Goal: Information Seeking & Learning: Learn about a topic

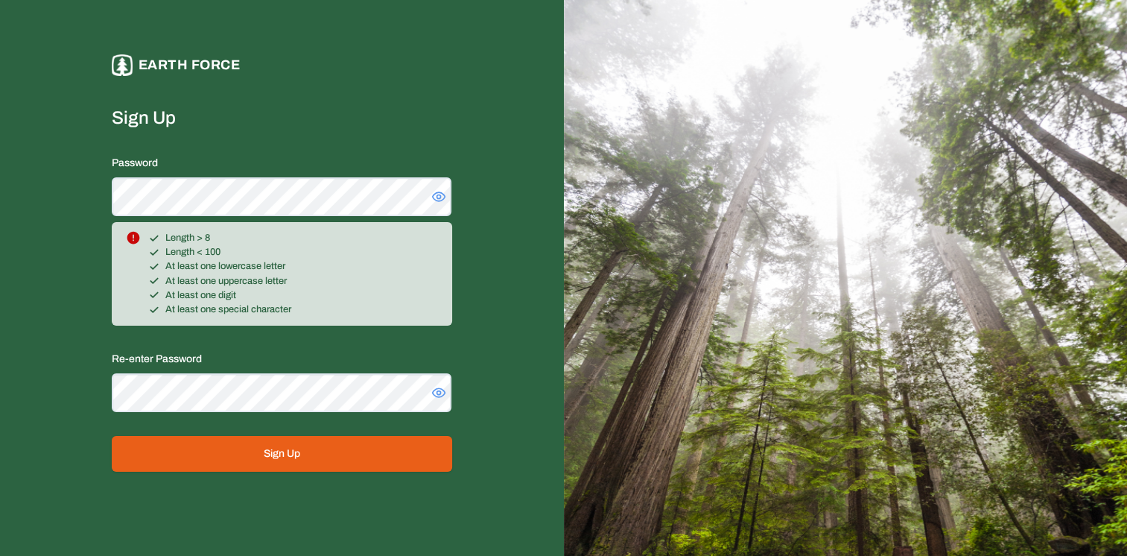
click at [249, 454] on button "Sign Up" at bounding box center [282, 454] width 340 height 36
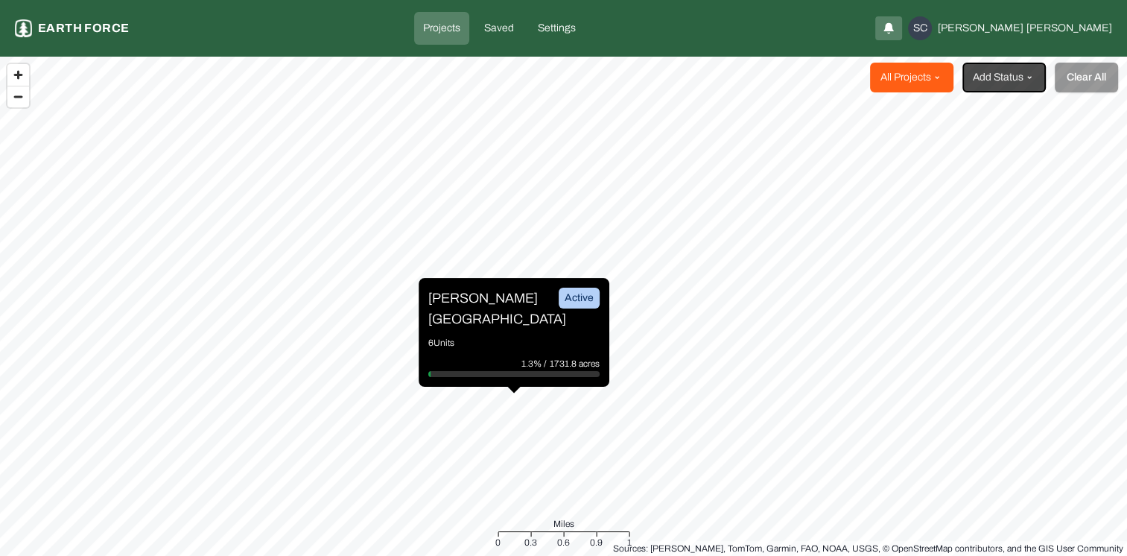
click at [938, 88] on html "Projects Earth force Projects Saved Settings SC Sabrina Clark All Projects Add …" at bounding box center [563, 278] width 1127 height 556
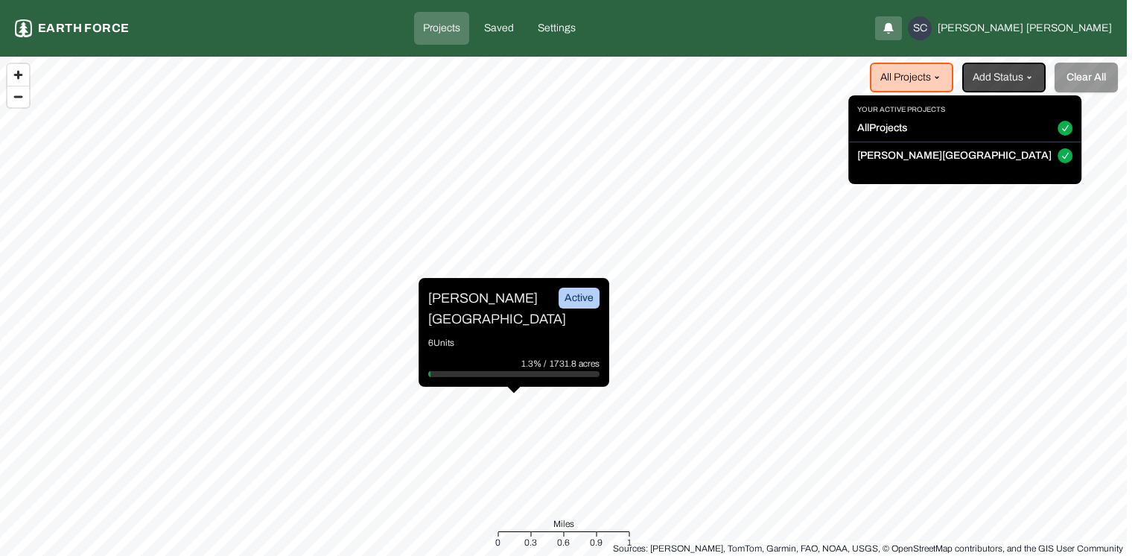
click at [1008, 77] on html "Projects Earth force Projects Saved Settings SC Sabrina Clark All Projects Add …" at bounding box center [569, 278] width 1138 height 556
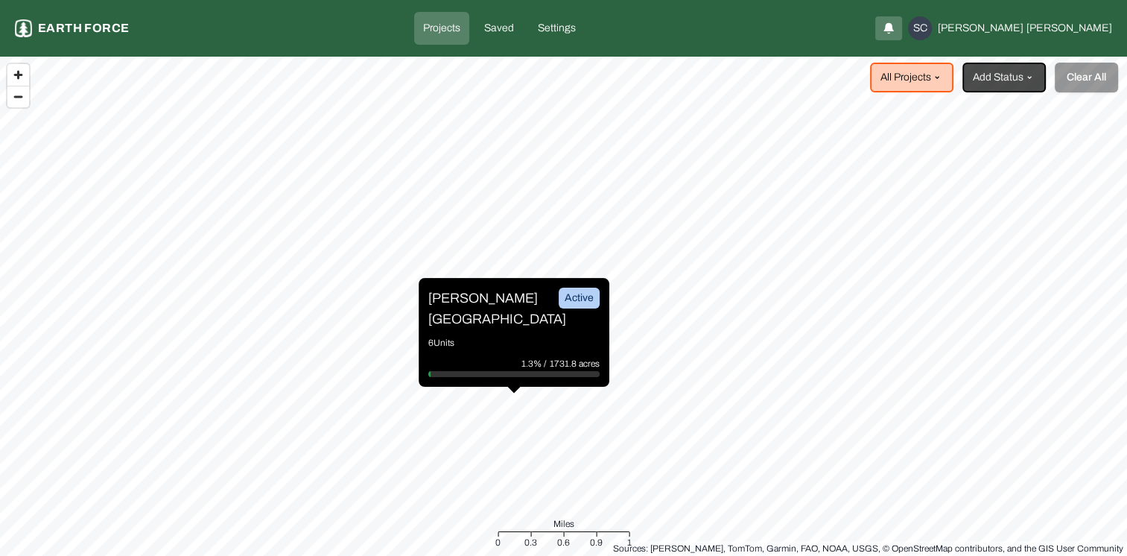
click at [469, 40] on link "Projects" at bounding box center [441, 28] width 55 height 33
click at [578, 307] on div "Active" at bounding box center [578, 297] width 41 height 21
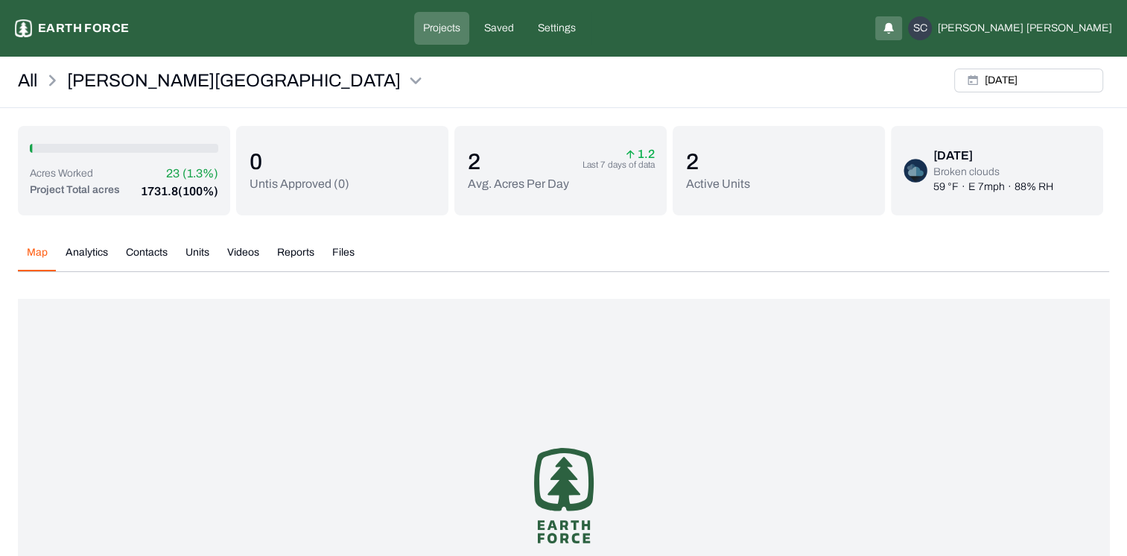
scroll to position [42, 0]
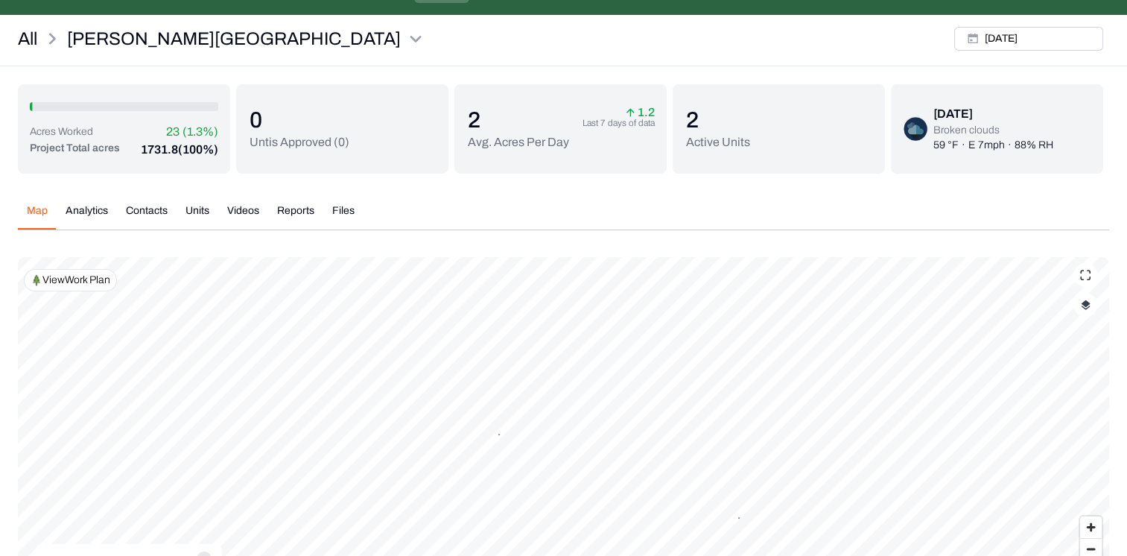
click at [73, 220] on button "Analytics" at bounding box center [87, 216] width 60 height 26
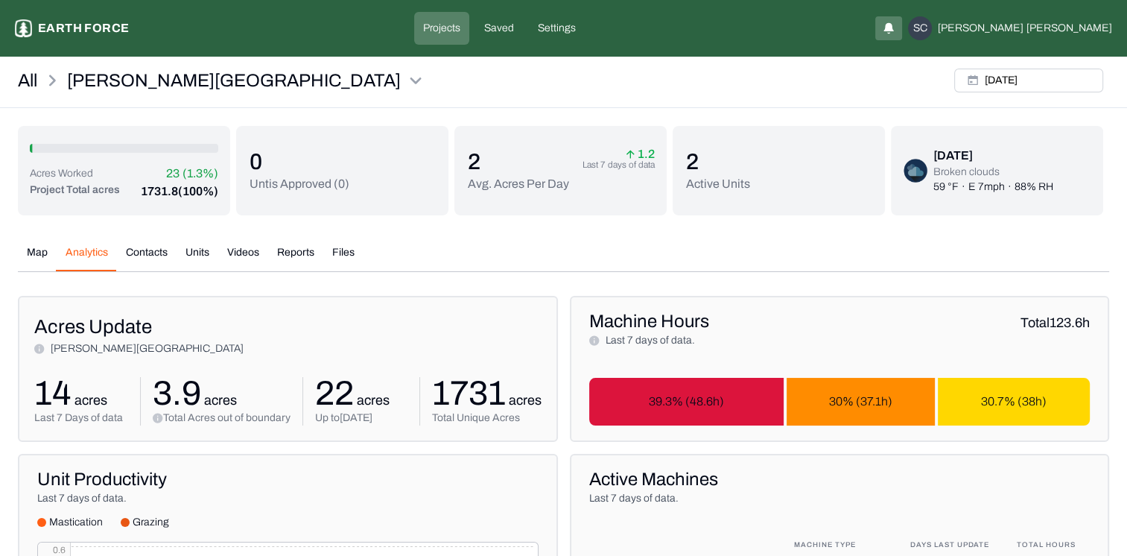
click at [31, 250] on button "Map" at bounding box center [37, 258] width 39 height 26
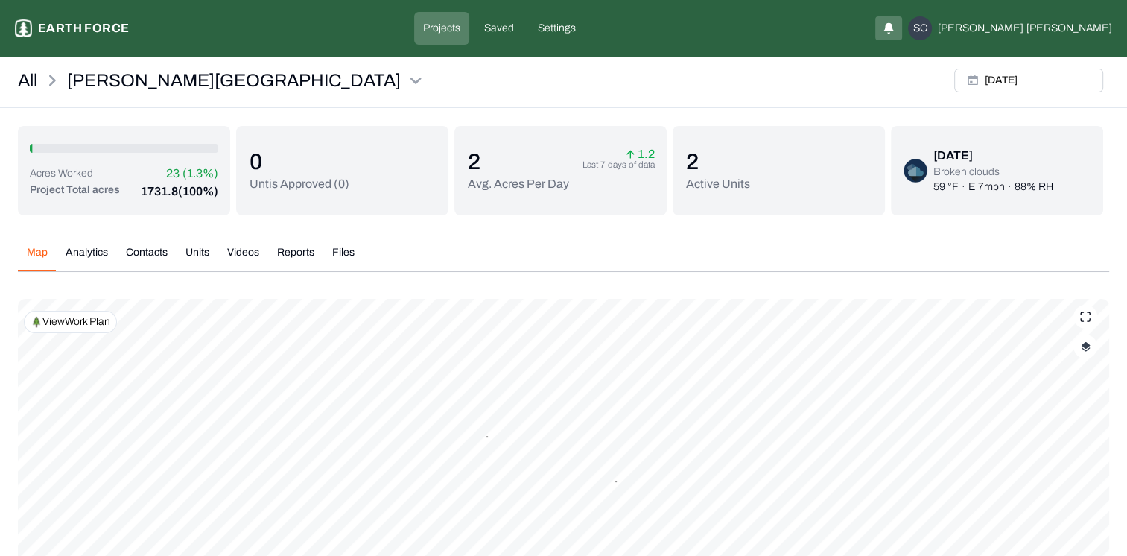
click at [1084, 353] on button "button" at bounding box center [1085, 346] width 24 height 24
click at [1065, 453] on button "Complete Work Summary" at bounding box center [1070, 453] width 27 height 15
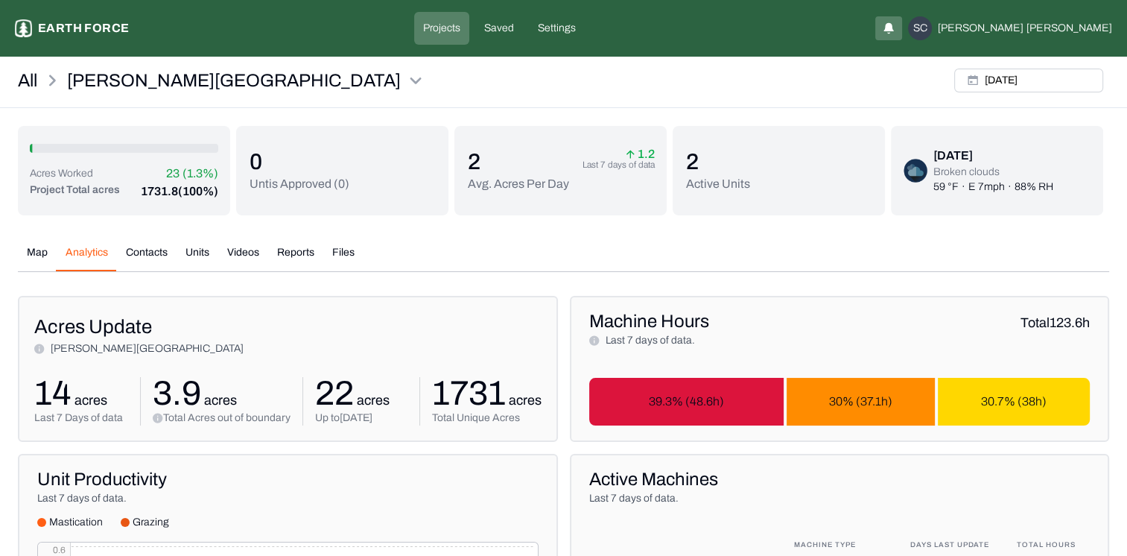
click at [73, 258] on button "Analytics" at bounding box center [87, 258] width 60 height 26
click at [32, 257] on button "Map" at bounding box center [37, 258] width 39 height 26
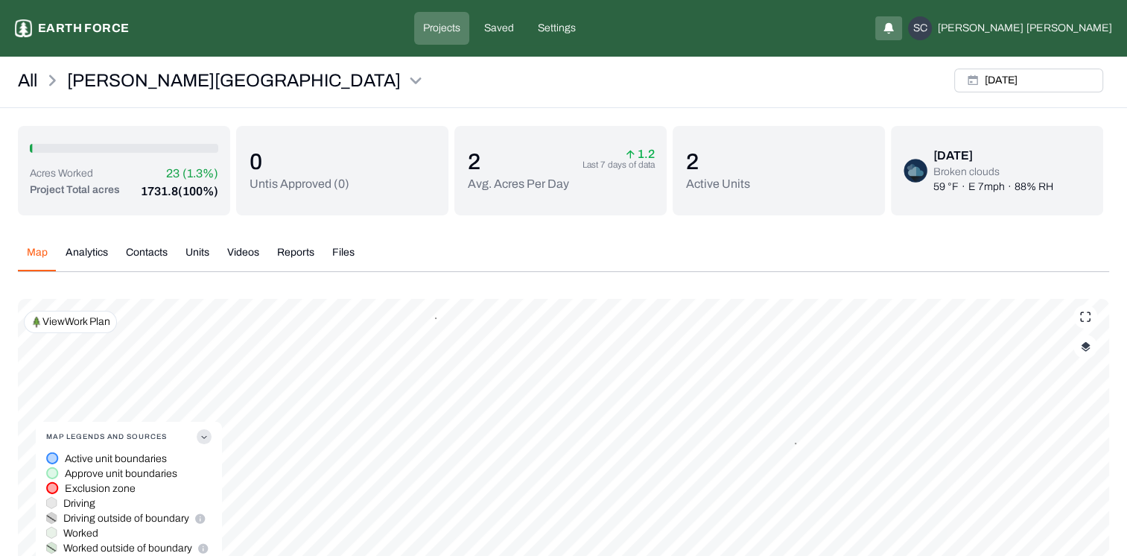
click at [71, 257] on button "Analytics" at bounding box center [87, 258] width 60 height 26
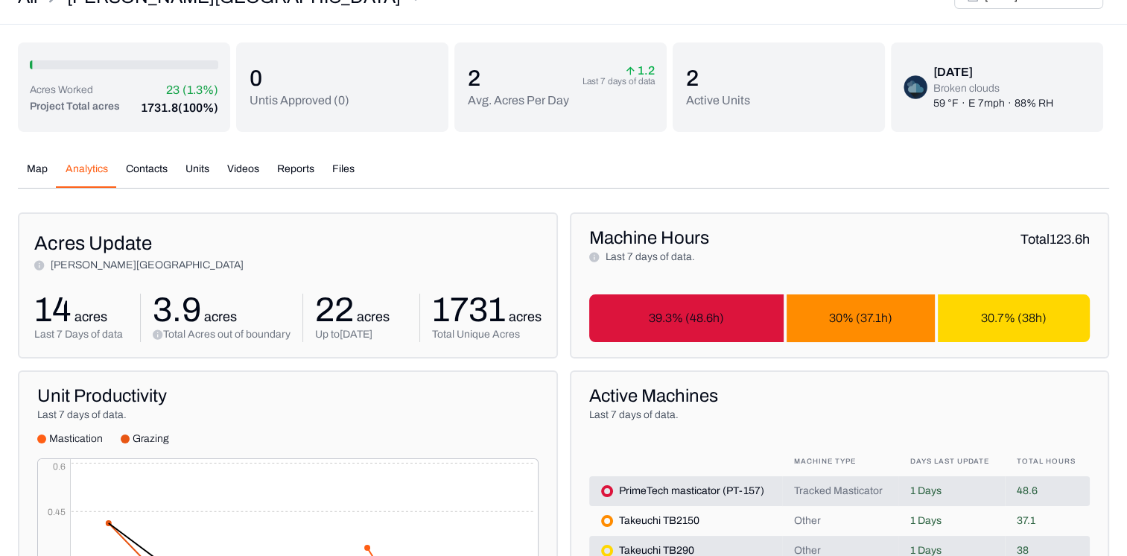
scroll to position [83, 0]
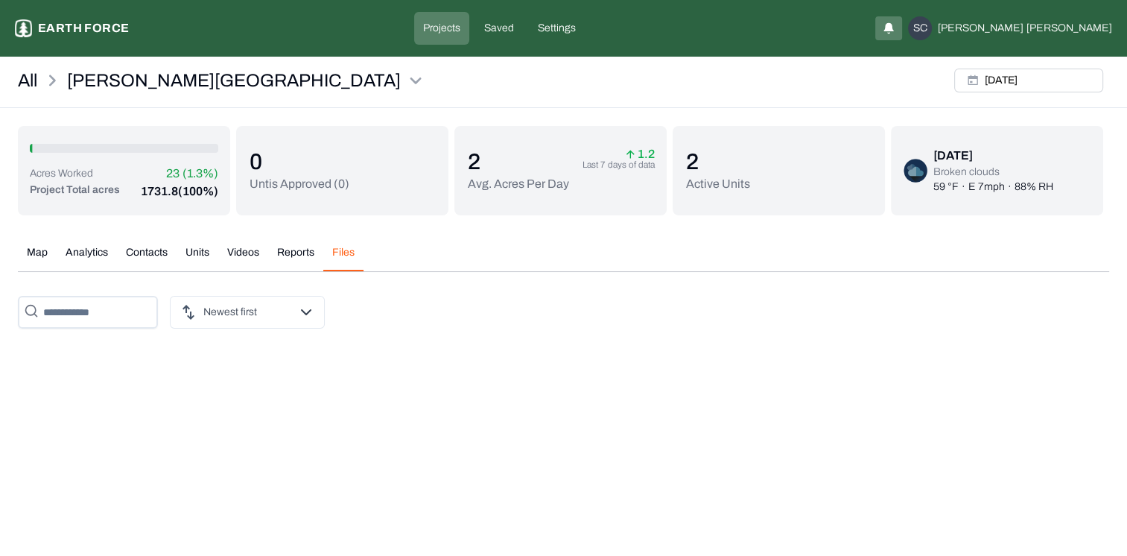
click at [343, 170] on div "Acres Worked 23 (1.3%) Project Total acres 1731.8 (100%) 0 Untis Approved ( 0 )…" at bounding box center [563, 233] width 1091 height 214
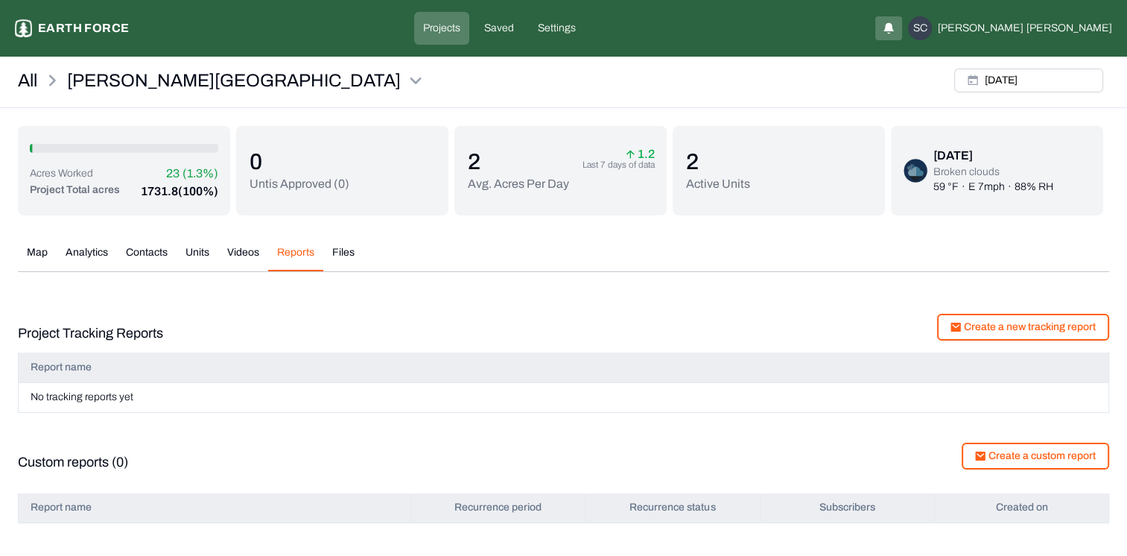
click at [293, 252] on button "Reports" at bounding box center [295, 258] width 55 height 26
drag, startPoint x: 340, startPoint y: 244, endPoint x: 339, endPoint y: 252, distance: 9.0
click at [339, 252] on div "Map Analytics Contacts Units Videos Reports Files Mon, Sep, 29, 2025 Polygons D…" at bounding box center [563, 502] width 1091 height 538
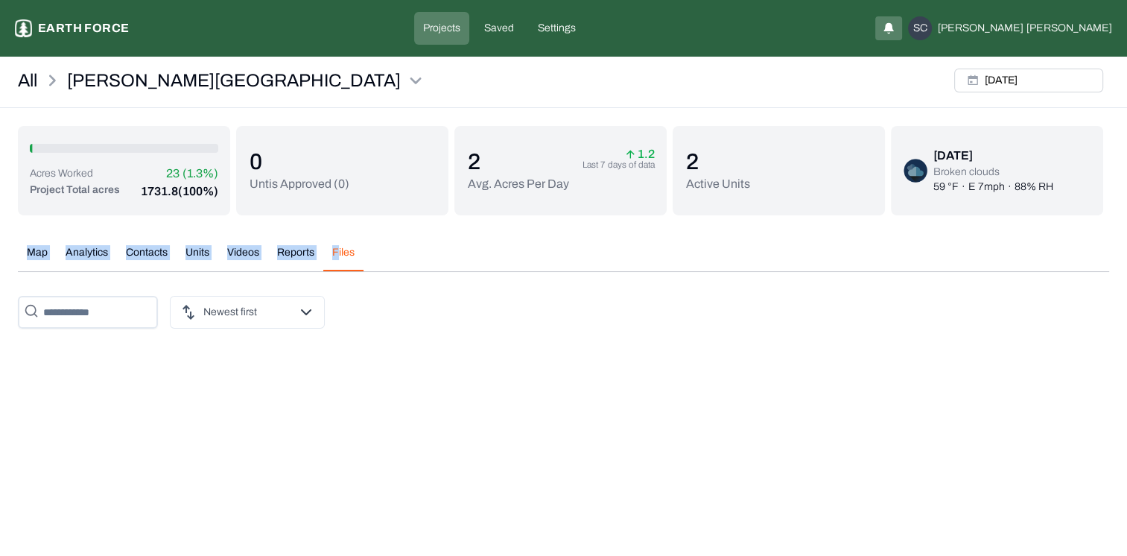
click at [339, 252] on button "Files" at bounding box center [343, 258] width 40 height 26
click at [345, 255] on button "Files" at bounding box center [343, 258] width 40 height 26
click at [353, 249] on button "Files" at bounding box center [343, 258] width 40 height 26
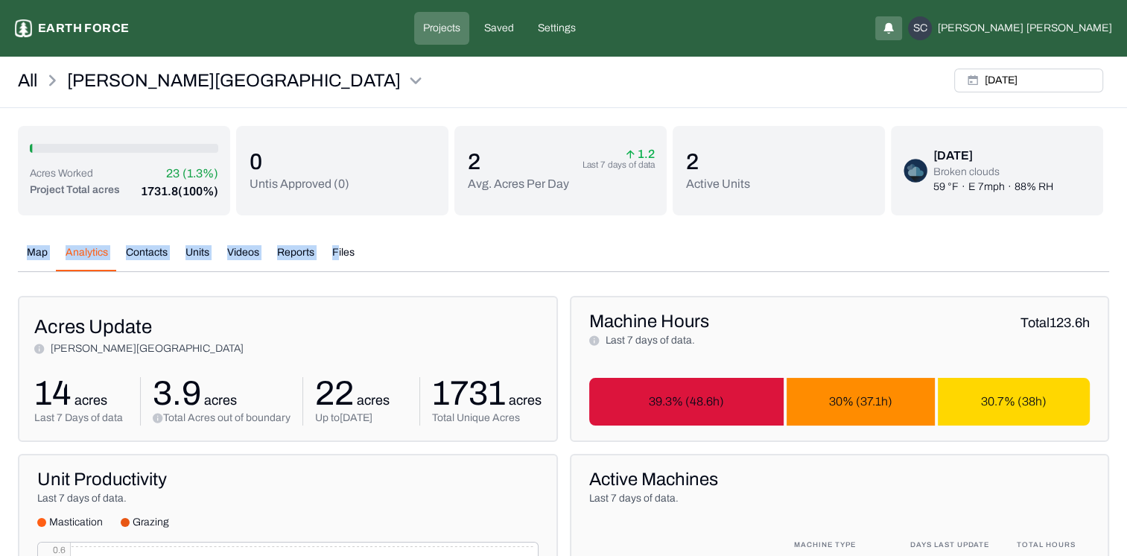
click at [86, 249] on button "Analytics" at bounding box center [87, 258] width 60 height 26
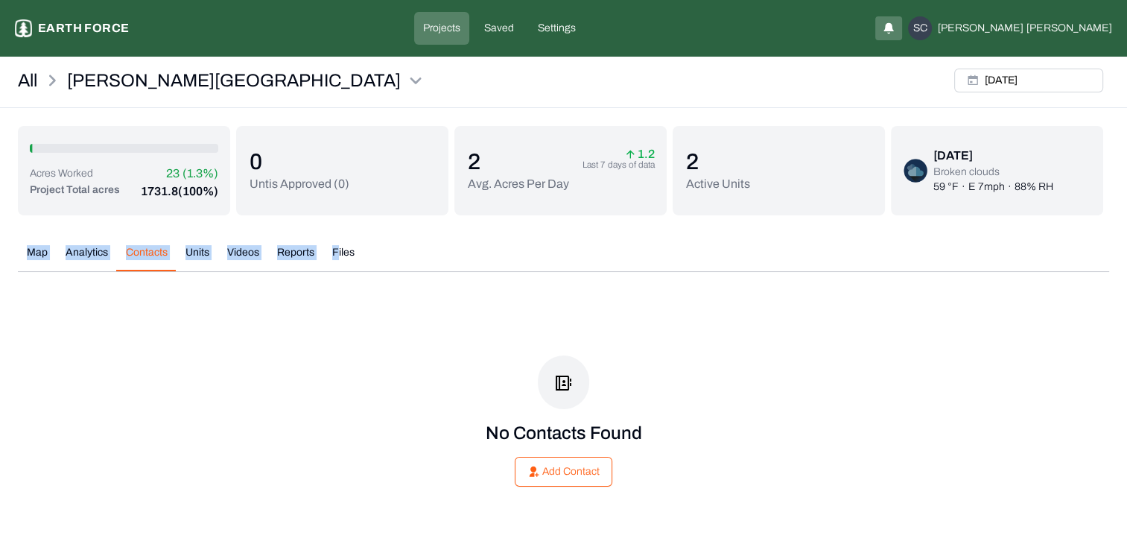
click at [141, 253] on button "Contacts" at bounding box center [147, 258] width 60 height 26
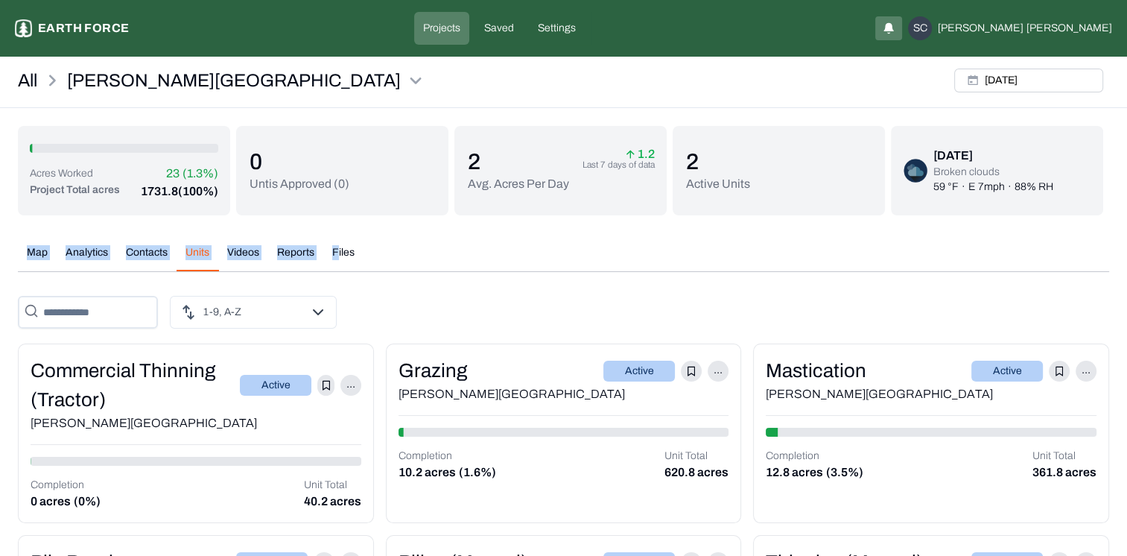
click at [201, 261] on button "Units" at bounding box center [197, 258] width 42 height 26
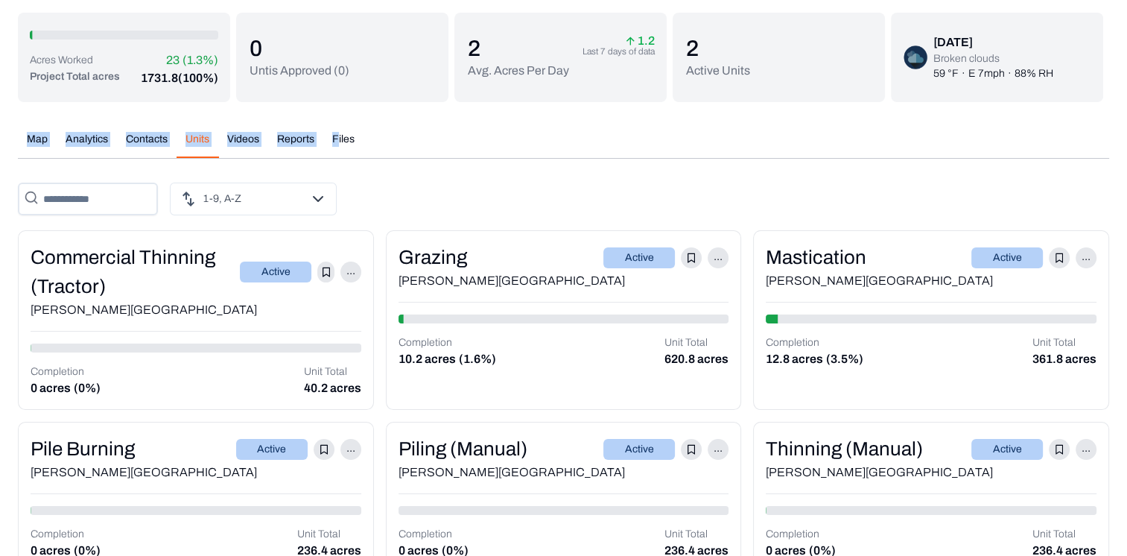
scroll to position [146, 0]
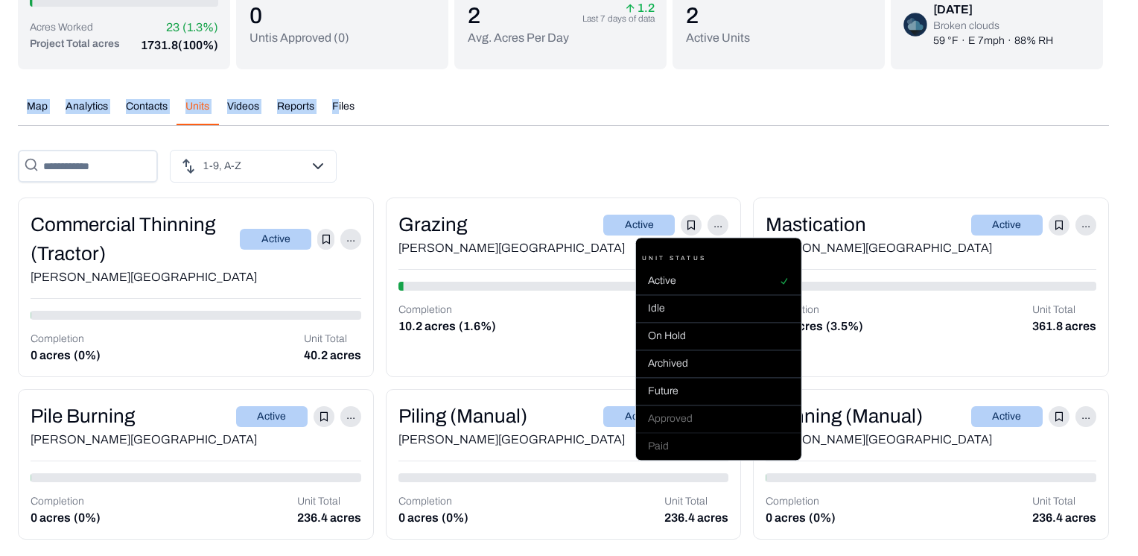
click at [713, 231] on html "Lewis Ranch Earth force Projects Saved Settings SC Sabrina Clark All Lewis Ranc…" at bounding box center [569, 205] width 1138 height 703
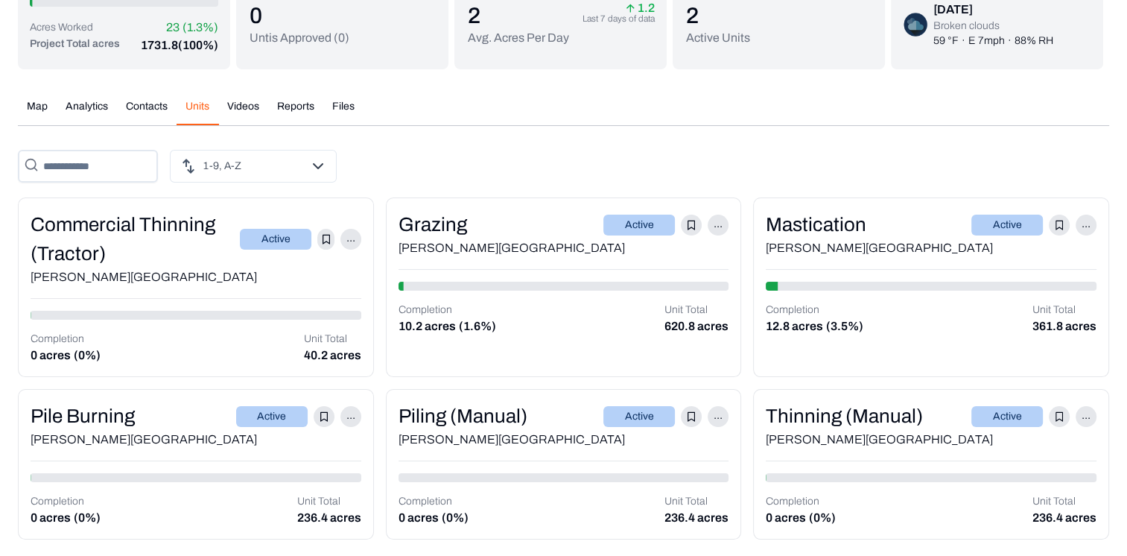
click at [669, 158] on html "Lewis Ranch Earth force Projects Saved Settings SC Sabrina Clark All Lewis Ranc…" at bounding box center [563, 205] width 1127 height 703
click at [238, 118] on button "Videos" at bounding box center [243, 112] width 50 height 26
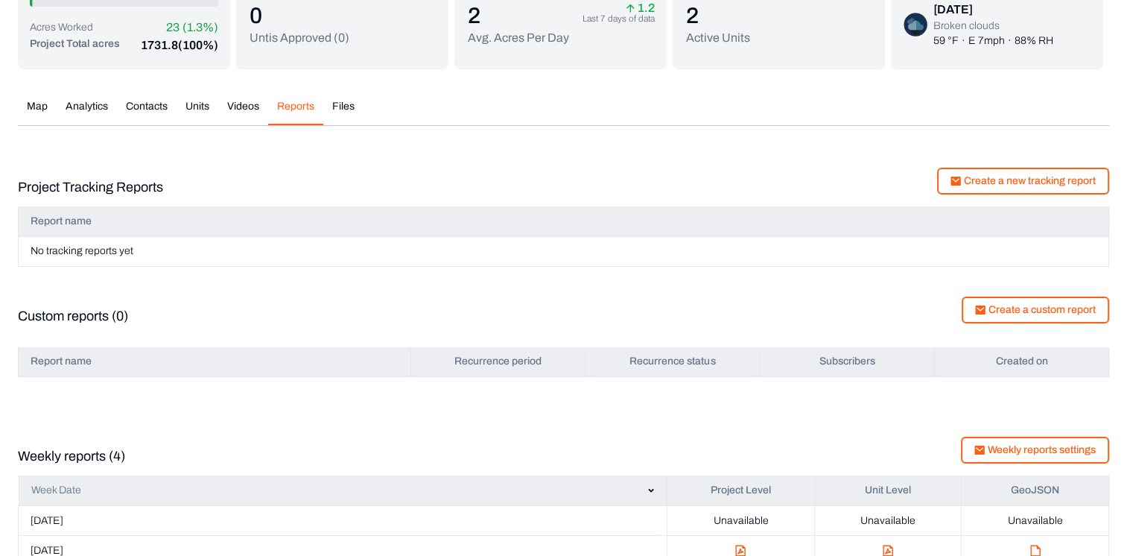
click at [293, 115] on button "Reports" at bounding box center [295, 112] width 55 height 26
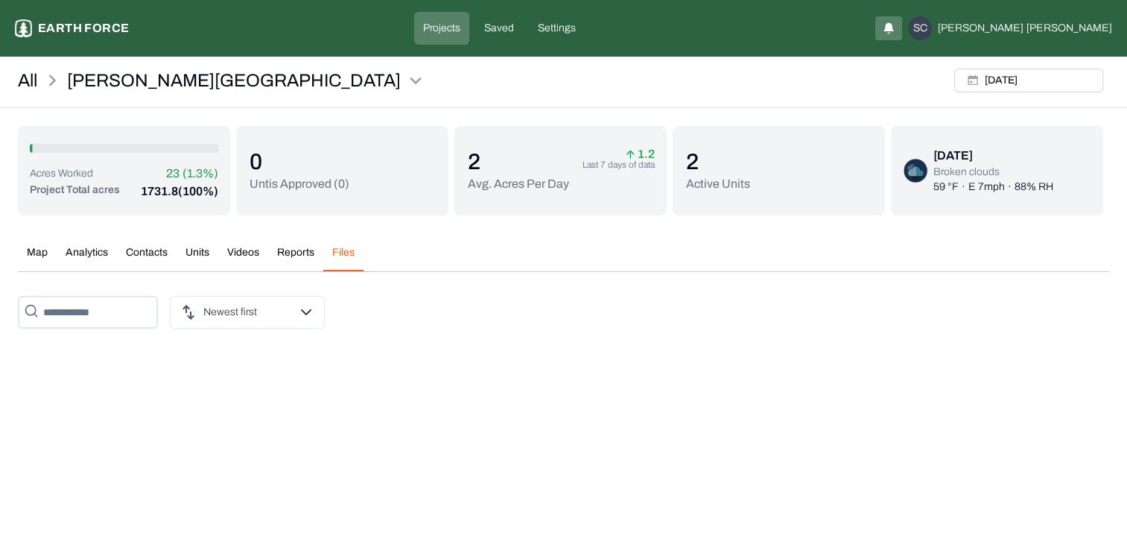
click at [346, 258] on button "Files" at bounding box center [343, 258] width 40 height 26
click at [514, 25] on p "Saved" at bounding box center [499, 28] width 30 height 15
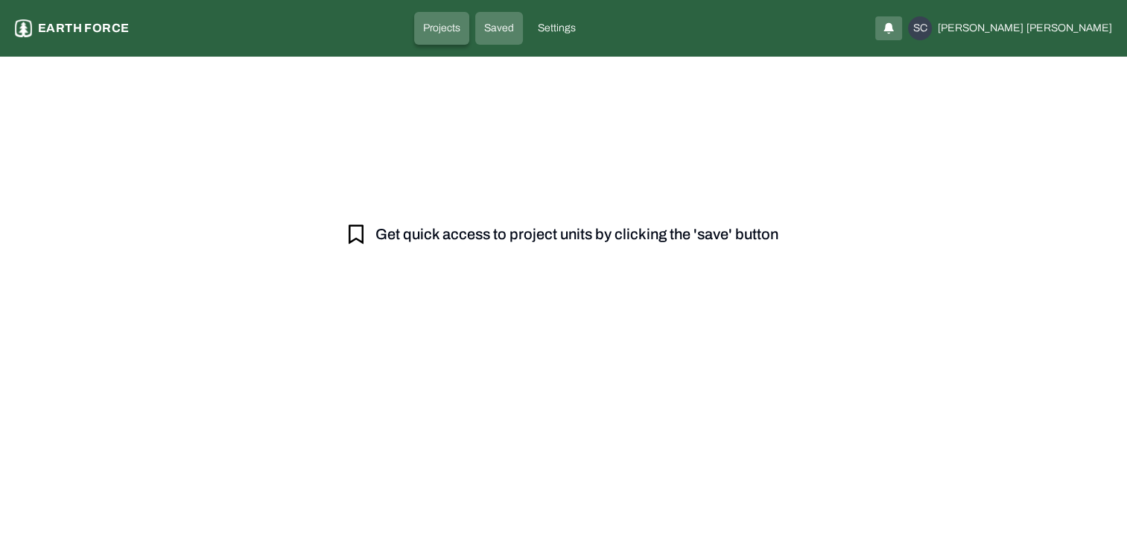
click at [460, 29] on p "Projects" at bounding box center [441, 28] width 37 height 15
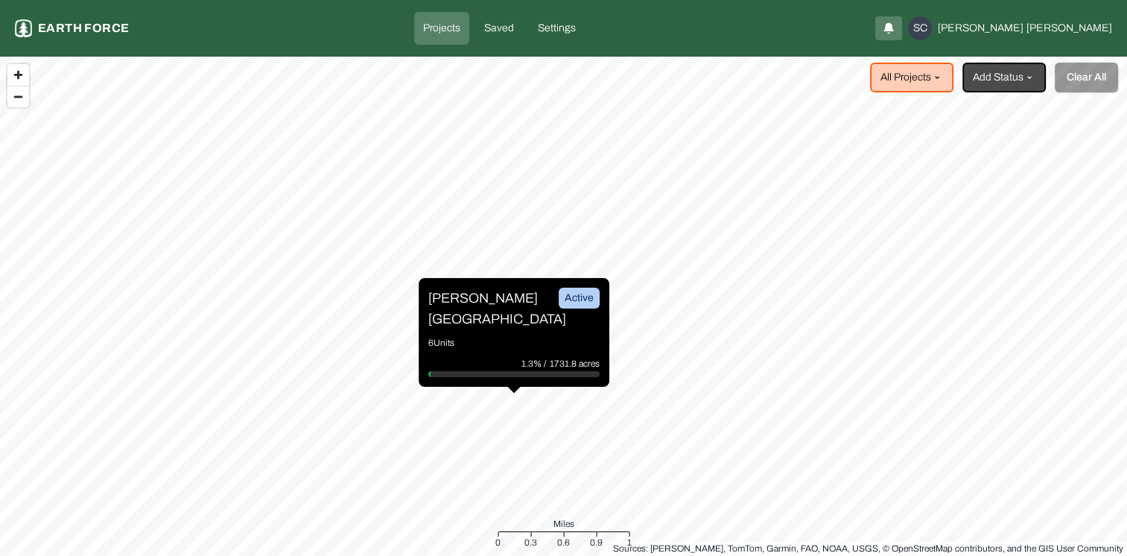
click at [465, 335] on p "6 Units" at bounding box center [513, 342] width 171 height 15
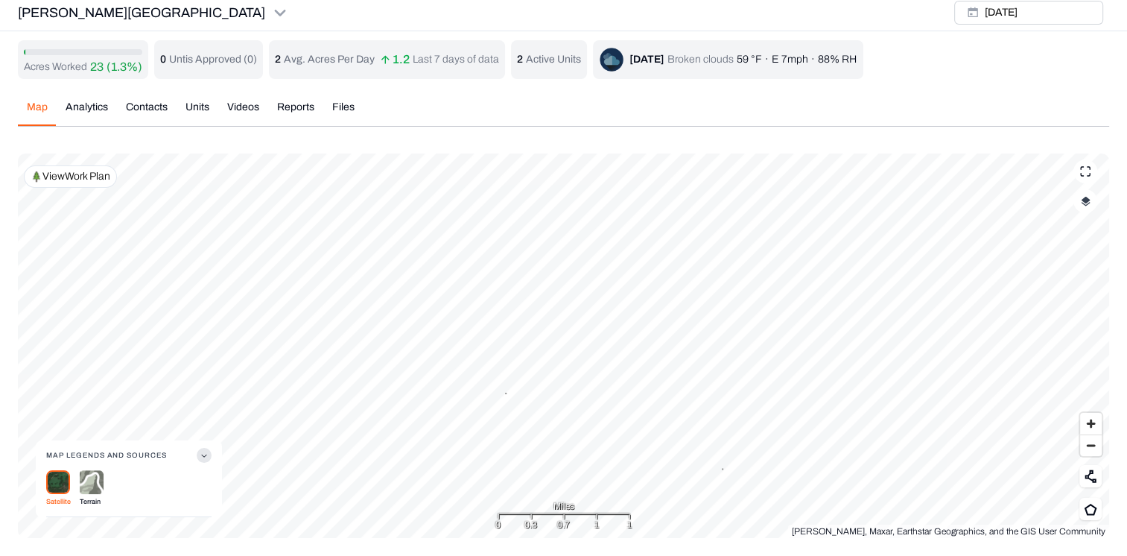
scroll to position [5, 0]
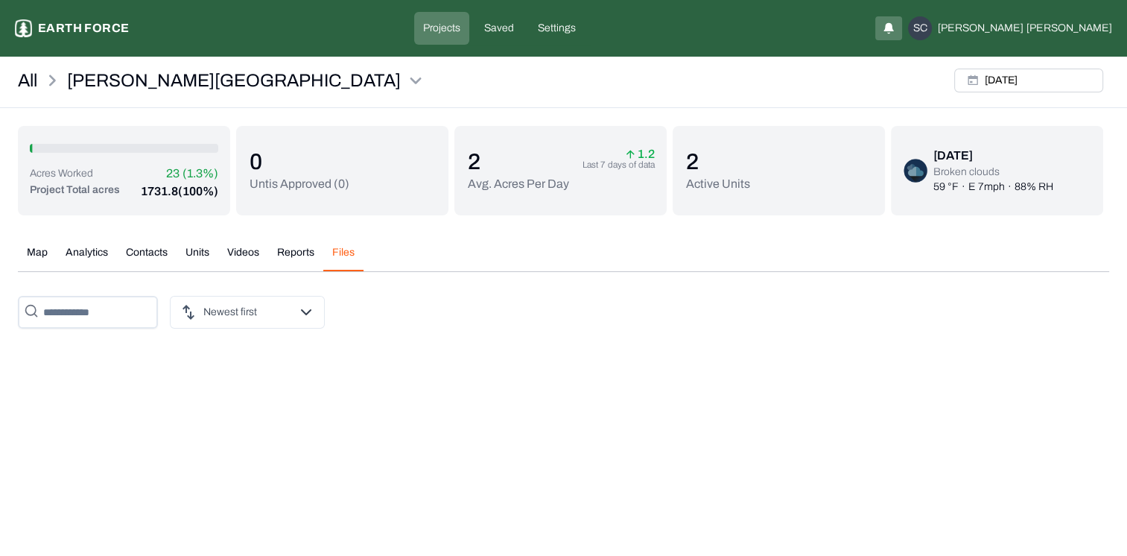
click at [331, 108] on div "All Lewis Ranch Mon, Sep, 29, 2025 Acres Worked 23 (1.3%) Project Total acres 1…" at bounding box center [563, 202] width 1127 height 278
click at [147, 166] on div "Acres Worked 23 (1.3%)" at bounding box center [124, 174] width 188 height 18
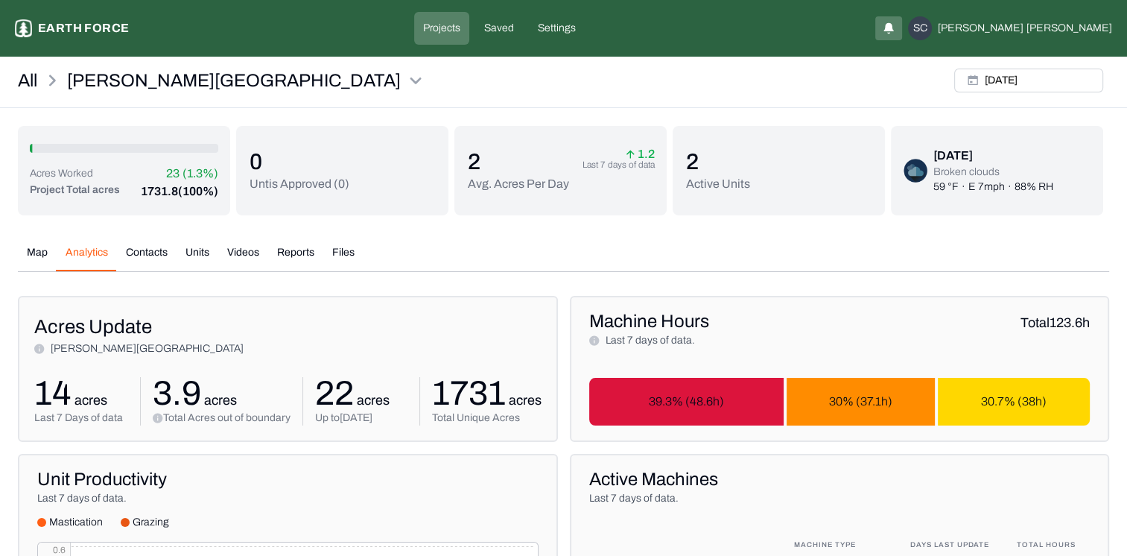
click at [72, 255] on button "Analytics" at bounding box center [87, 258] width 60 height 26
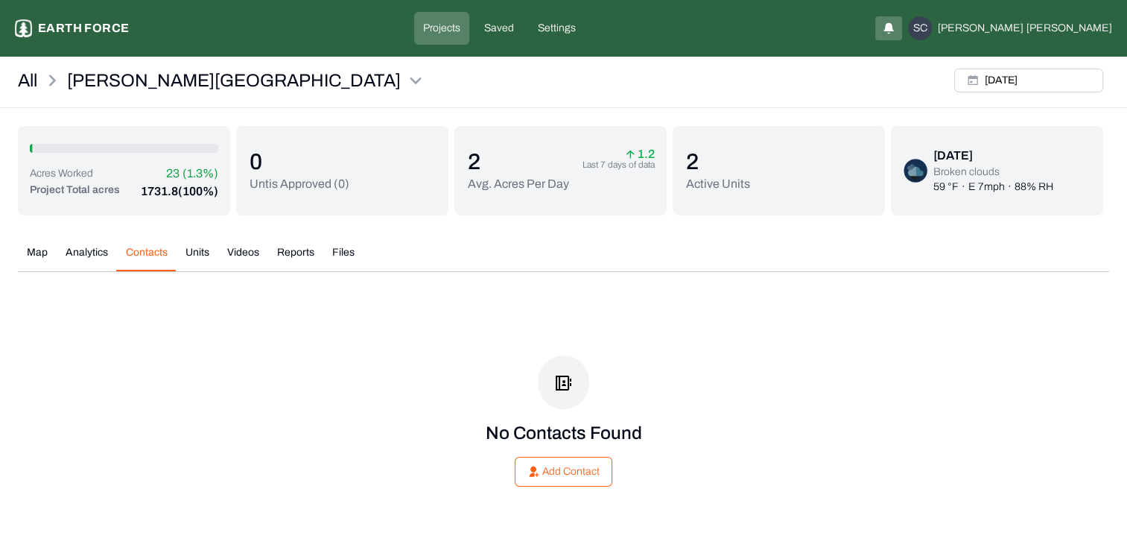
click at [155, 253] on button "Contacts" at bounding box center [147, 258] width 60 height 26
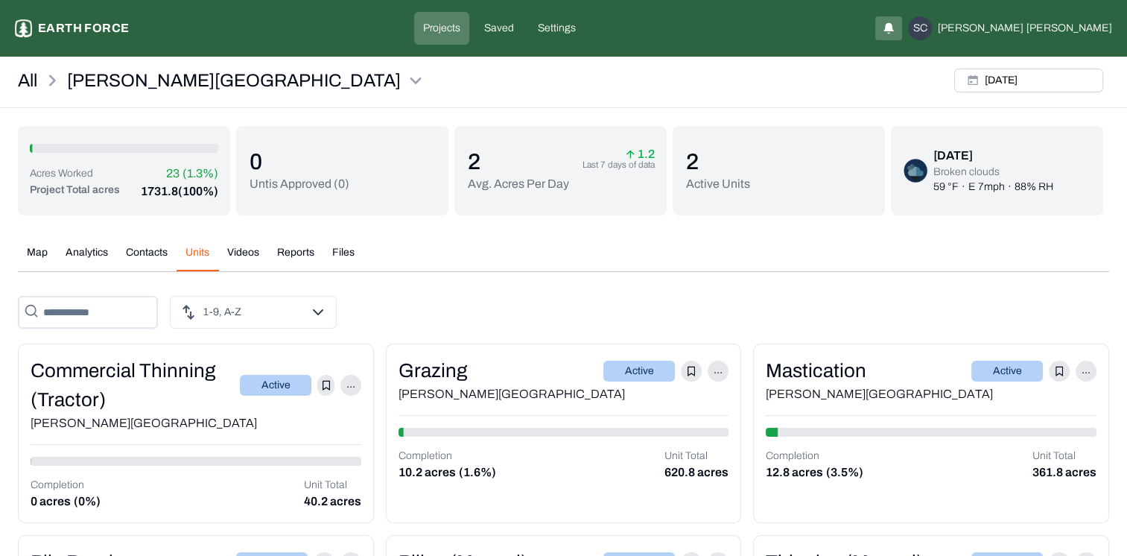
click at [192, 253] on button "Units" at bounding box center [197, 258] width 42 height 26
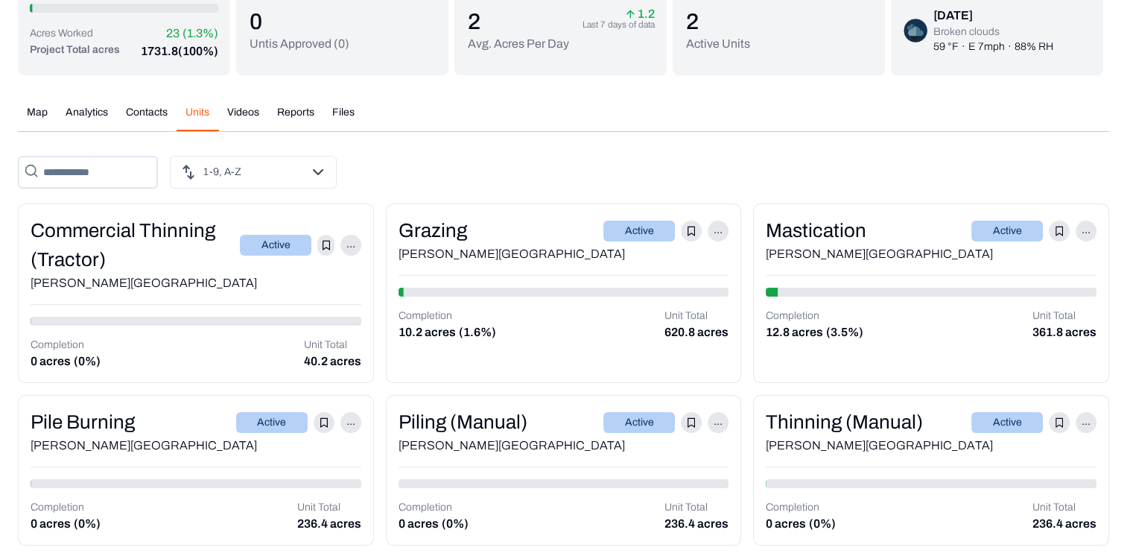
scroll to position [146, 0]
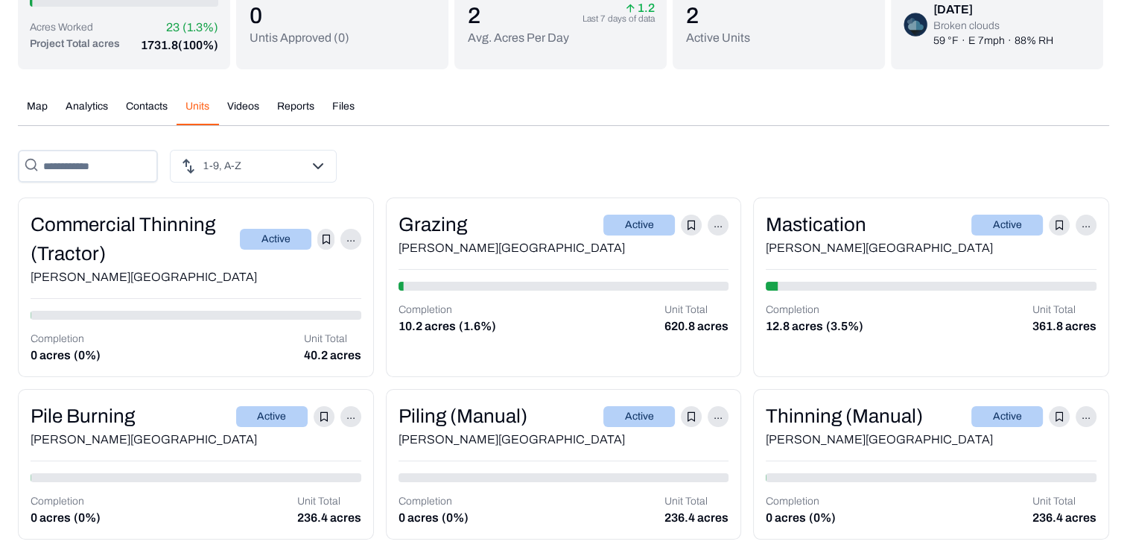
click at [811, 328] on p "12.8 acres" at bounding box center [794, 326] width 57 height 18
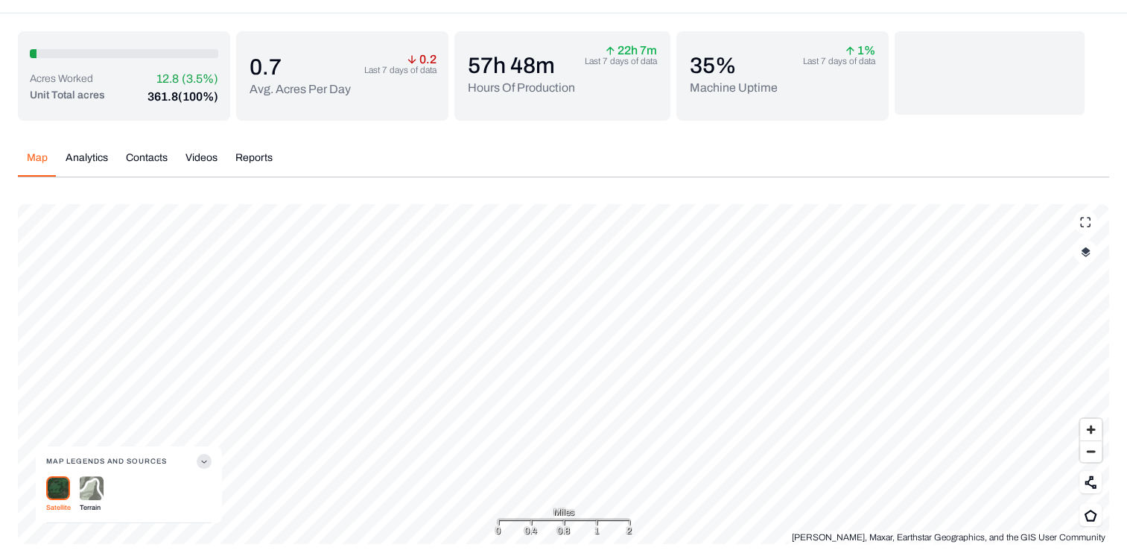
scroll to position [101, 0]
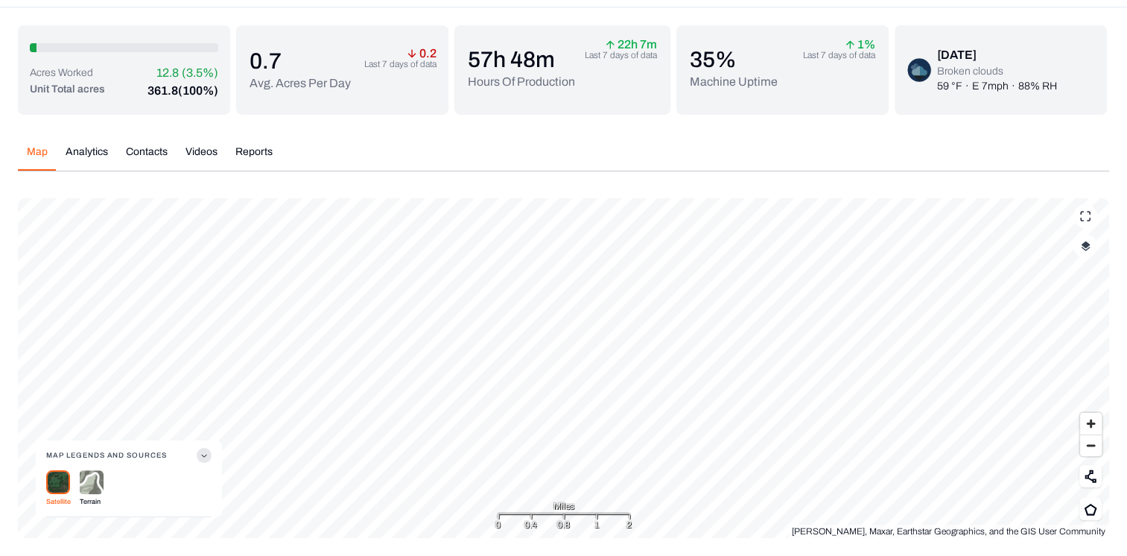
click at [122, 76] on div "Acres Worked 12.8 (3.5%)" at bounding box center [124, 73] width 188 height 18
click at [1075, 252] on button "button" at bounding box center [1085, 246] width 24 height 24
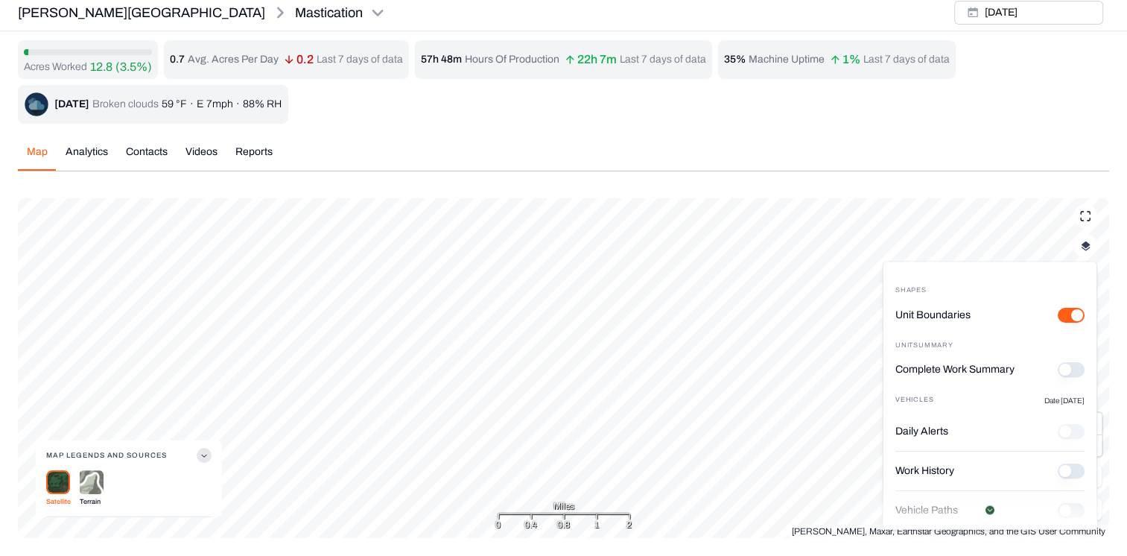
scroll to position [4, 0]
drag, startPoint x: 1072, startPoint y: 374, endPoint x: 1063, endPoint y: 374, distance: 9.7
click at [1063, 374] on div "Complete Work Summary" at bounding box center [989, 375] width 189 height 39
click at [1063, 374] on button "Complete Work Summary" at bounding box center [1070, 369] width 27 height 15
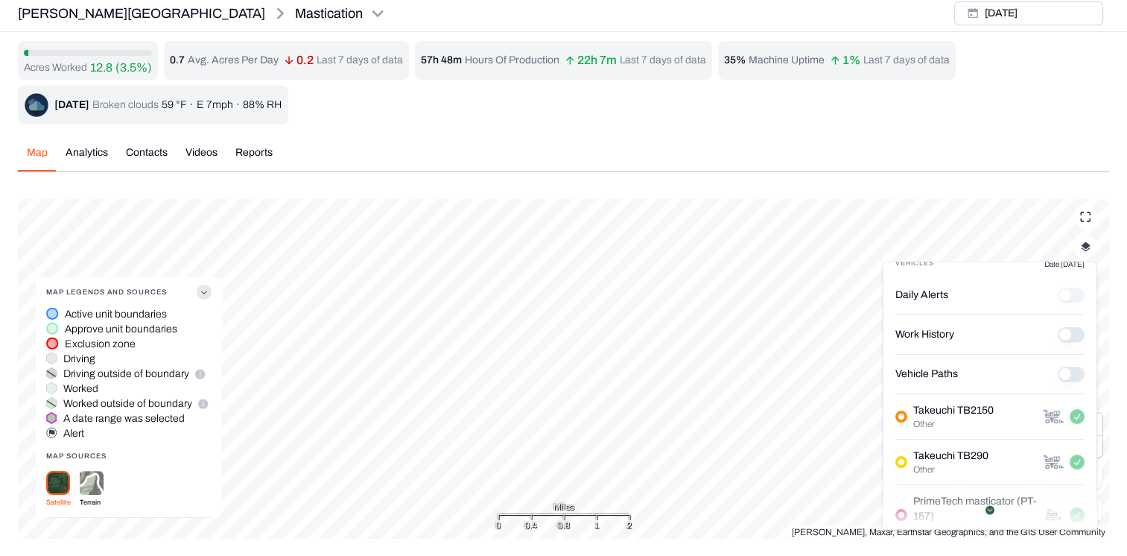
scroll to position [213, 0]
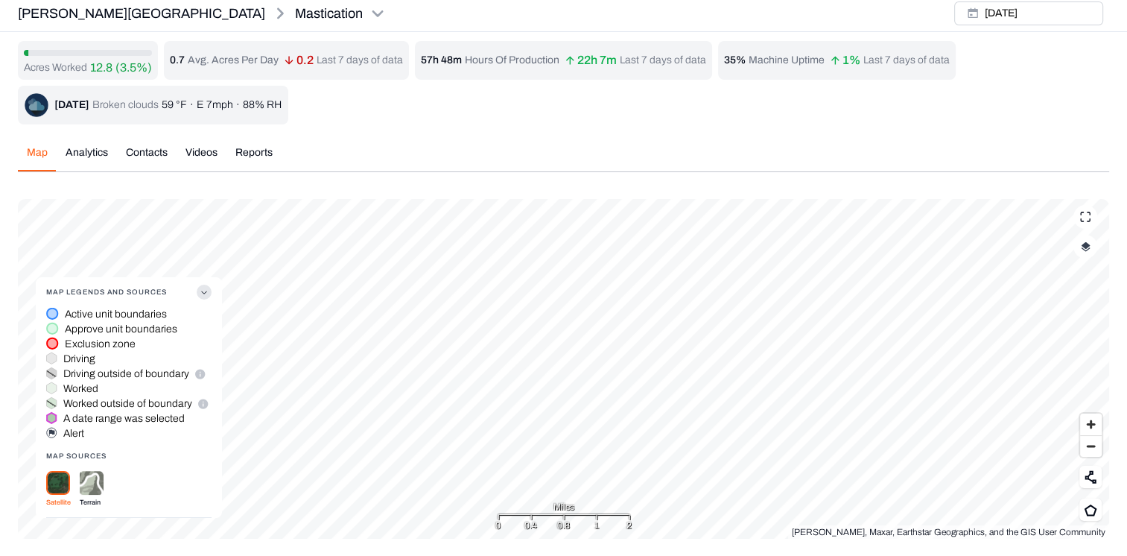
click at [200, 296] on icon "button" at bounding box center [204, 291] width 15 height 15
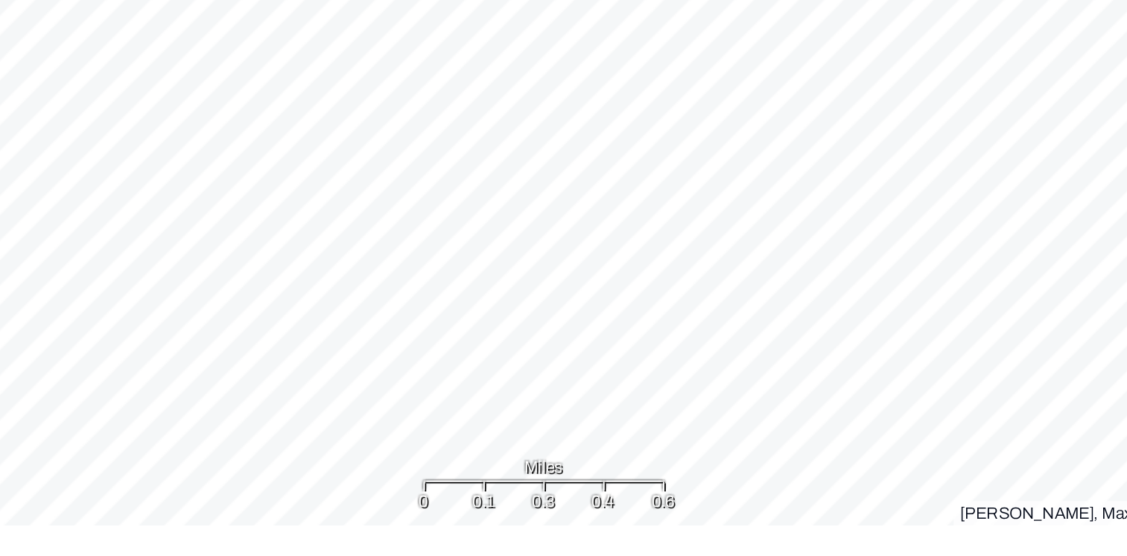
scroll to position [4, 0]
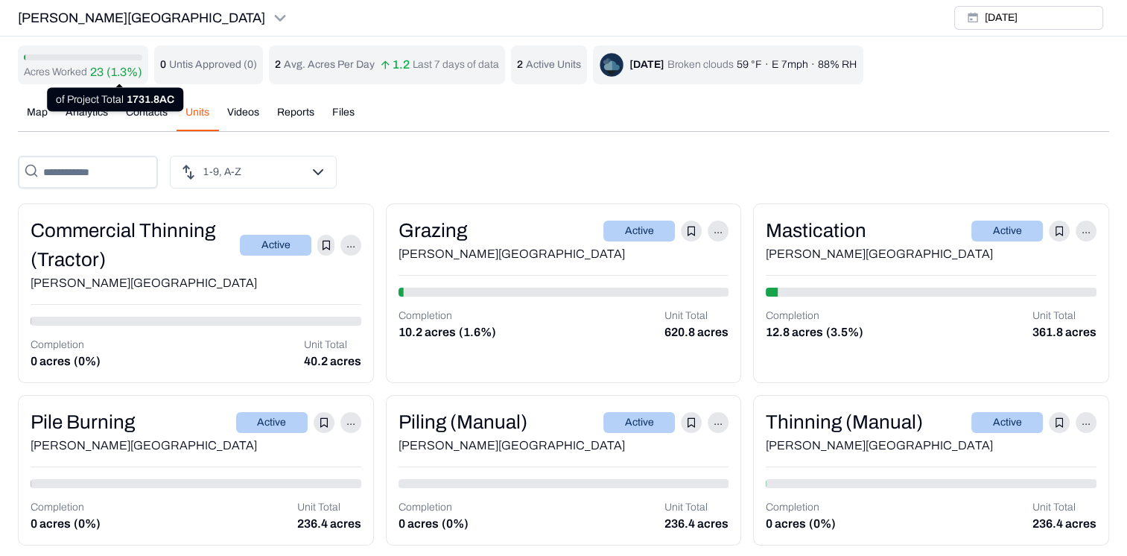
click at [94, 77] on p "23" at bounding box center [96, 72] width 13 height 18
click at [95, 72] on p "23" at bounding box center [96, 72] width 13 height 18
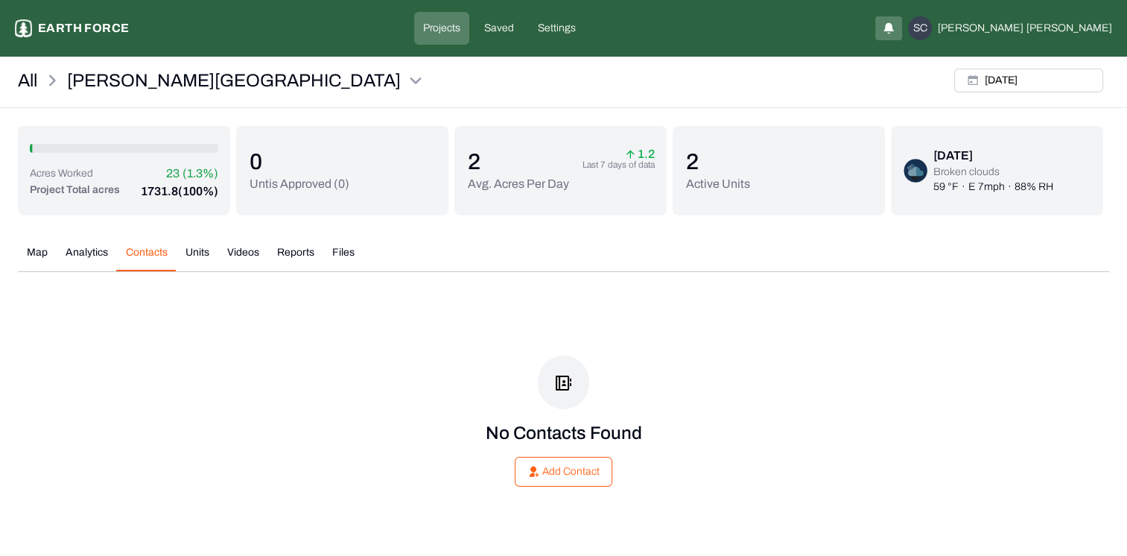
click at [158, 255] on button "Contacts" at bounding box center [147, 258] width 60 height 26
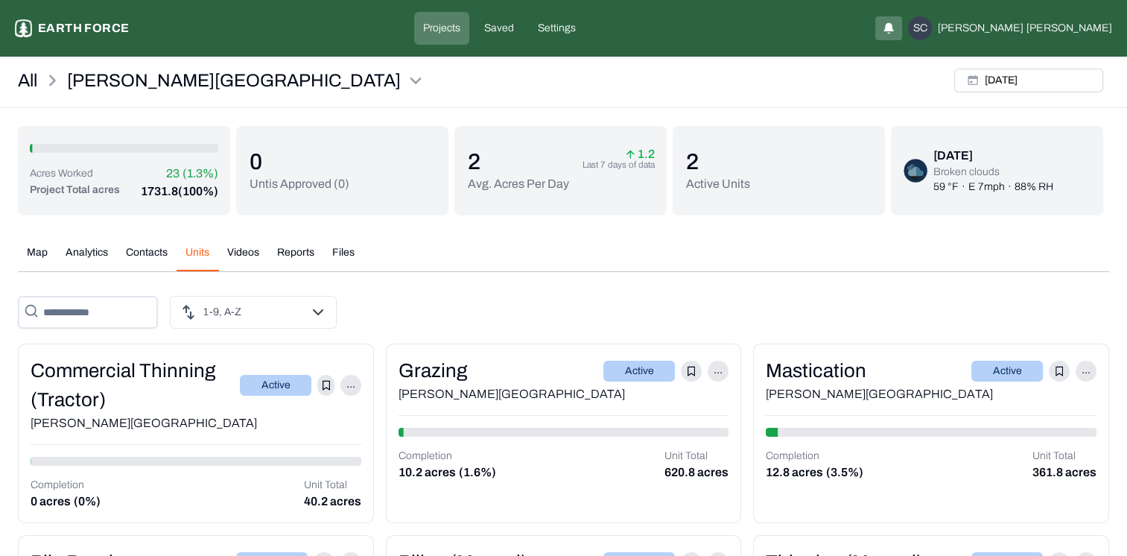
click at [188, 255] on button "Units" at bounding box center [197, 258] width 42 height 26
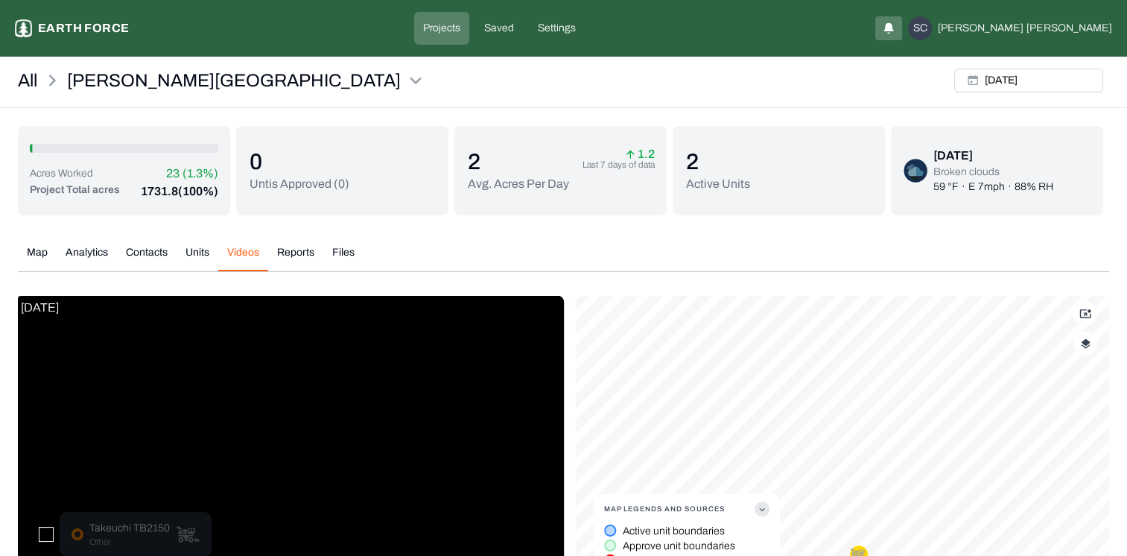
click at [237, 260] on button "Videos" at bounding box center [243, 258] width 50 height 26
click at [345, 258] on button "Files" at bounding box center [343, 258] width 40 height 26
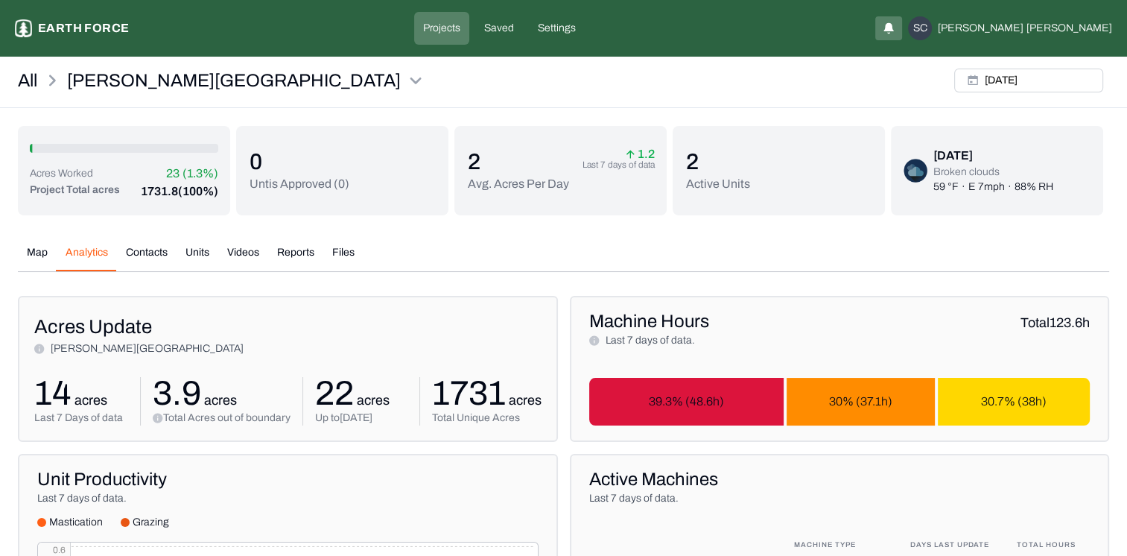
click at [88, 249] on button "Analytics" at bounding box center [87, 258] width 60 height 26
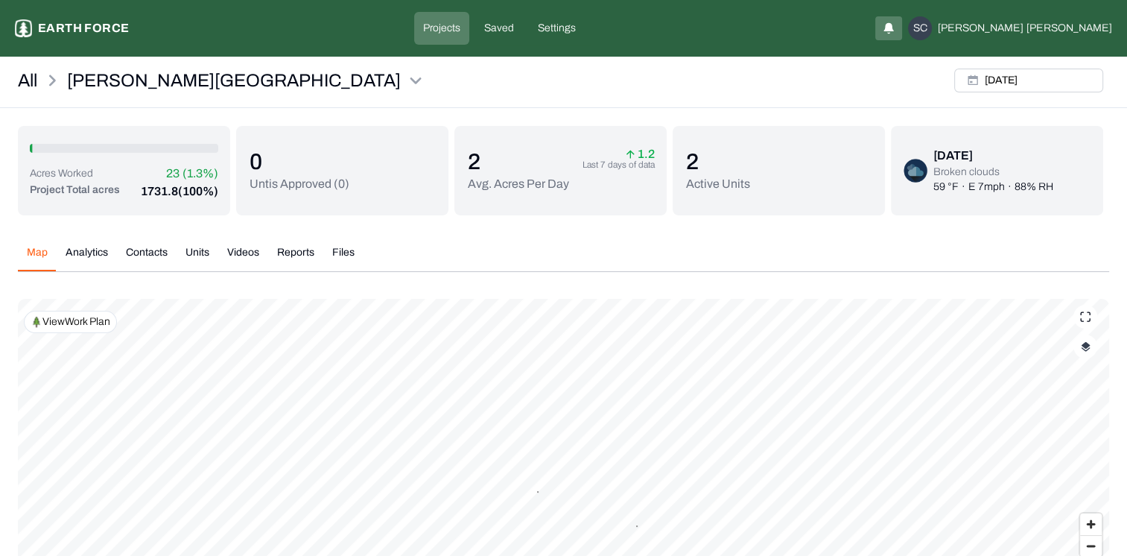
click at [45, 252] on button "Map" at bounding box center [37, 258] width 39 height 26
click at [1090, 345] on button "button" at bounding box center [1085, 346] width 24 height 24
click at [1065, 426] on History "Work History" at bounding box center [1070, 424] width 27 height 15
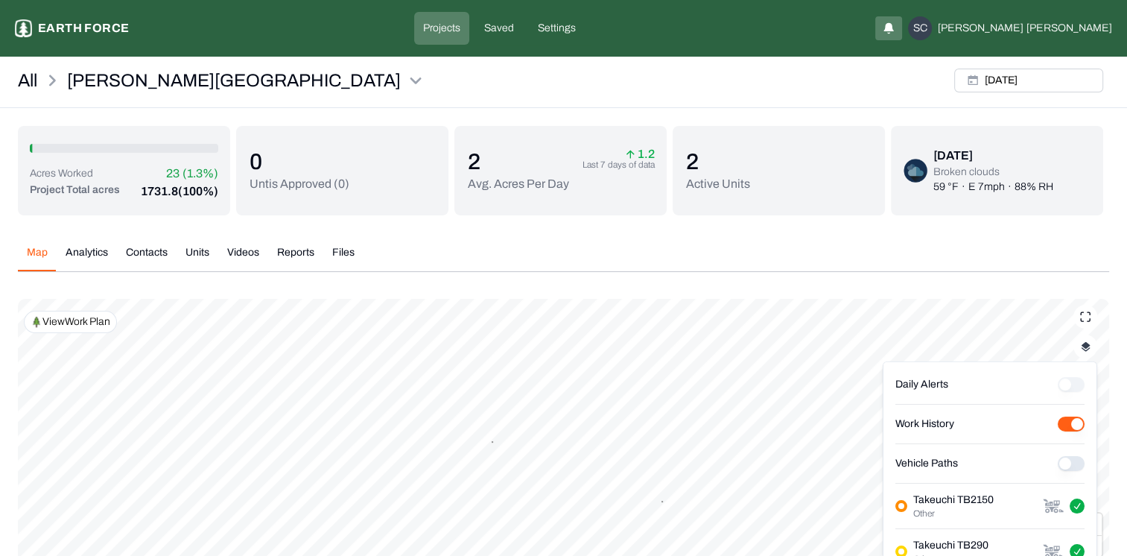
scroll to position [204, 0]
click at [1064, 469] on div "Vehicle Paths" at bounding box center [989, 461] width 189 height 39
click at [1063, 462] on Paths "Vehicle Paths" at bounding box center [1070, 461] width 27 height 15
click at [1057, 424] on History "Work History" at bounding box center [1070, 422] width 27 height 15
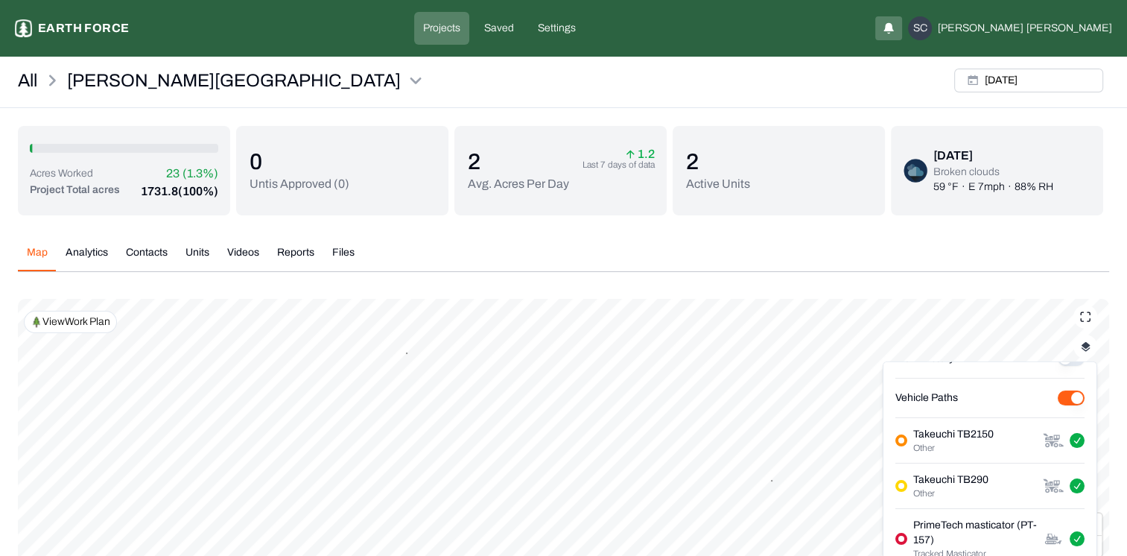
click at [952, 392] on label "Vehicle Paths" at bounding box center [926, 397] width 63 height 15
click at [1057, 392] on Paths "Vehicle Paths" at bounding box center [1070, 397] width 27 height 15
click at [1066, 400] on Paths "Vehicle Paths" at bounding box center [1070, 397] width 27 height 15
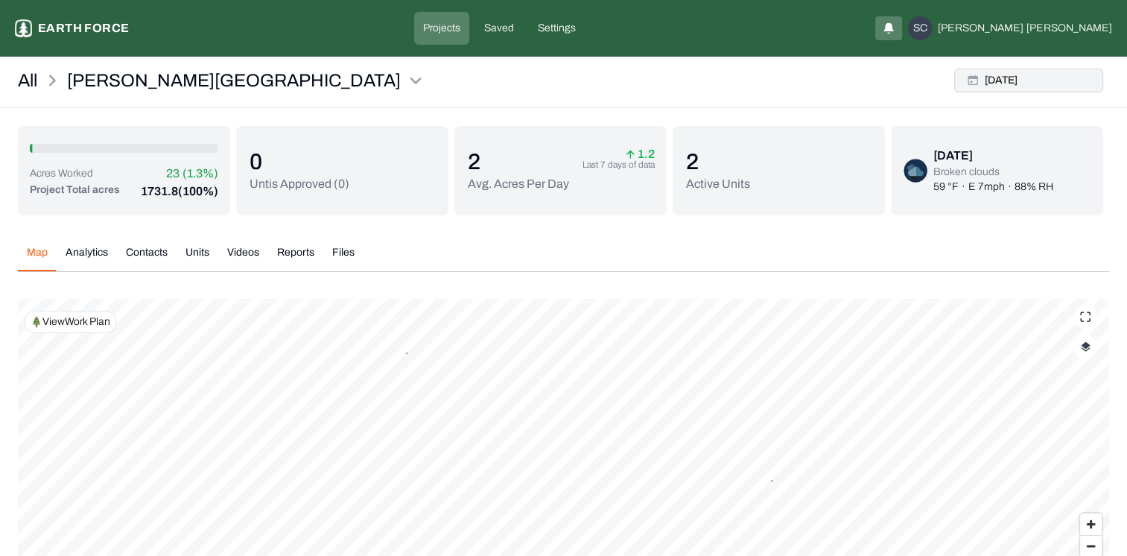
click at [1024, 83] on button "Mon, Sep, 29, 2025" at bounding box center [1028, 81] width 149 height 24
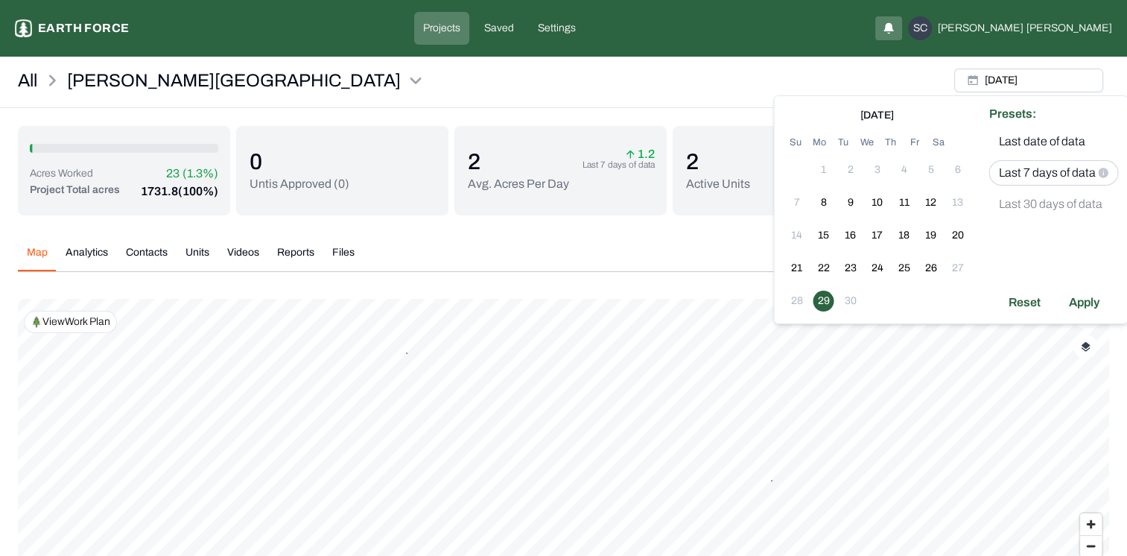
click at [1067, 174] on p "Last 7 days of data" at bounding box center [1046, 173] width 97 height 18
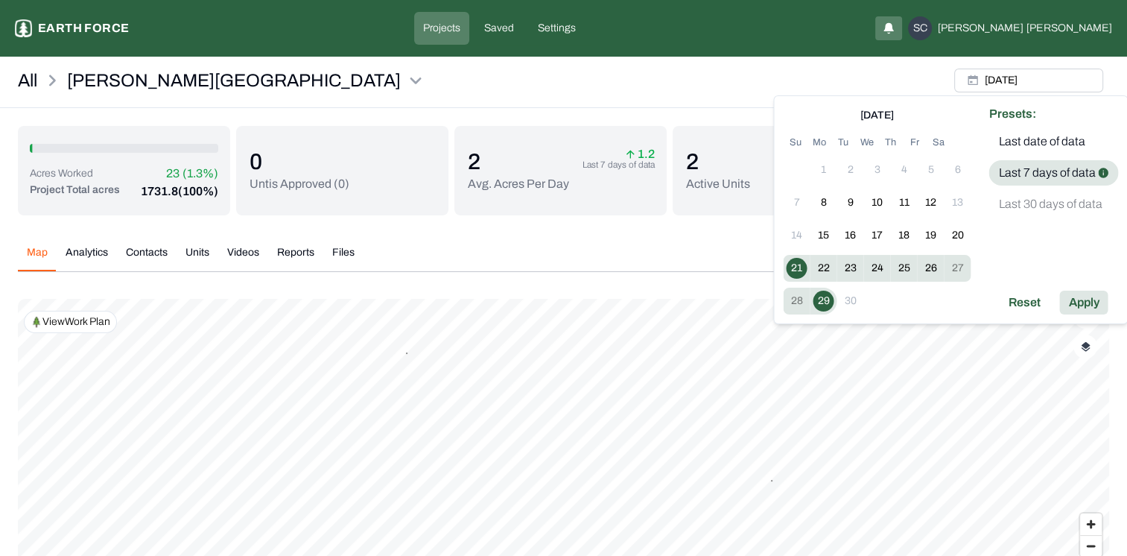
click at [1090, 305] on div "Apply" at bounding box center [1083, 302] width 48 height 24
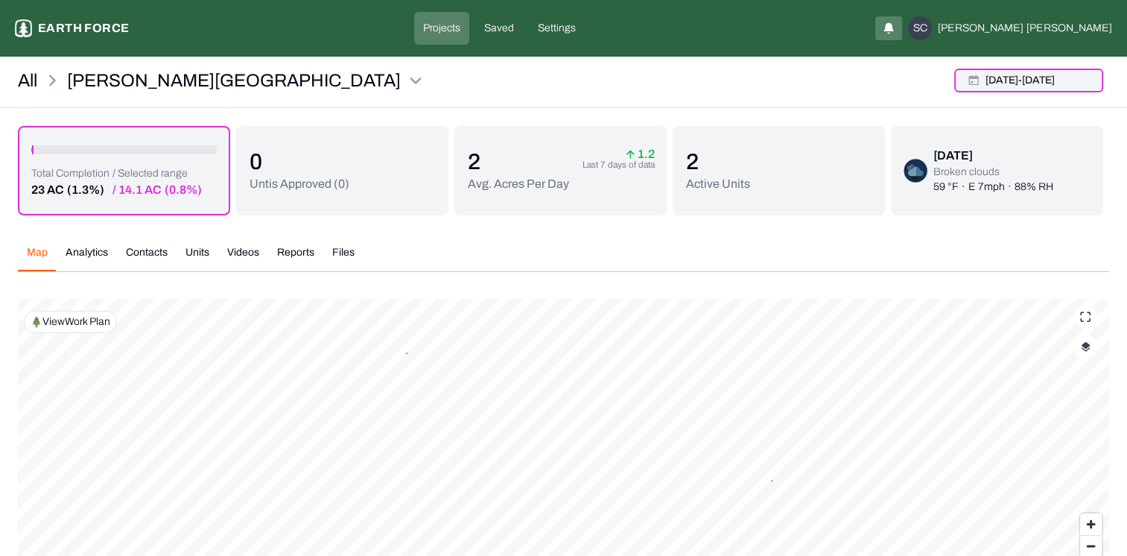
click at [994, 79] on button "21 Sep 25 - 29 Sep 25" at bounding box center [1028, 81] width 149 height 24
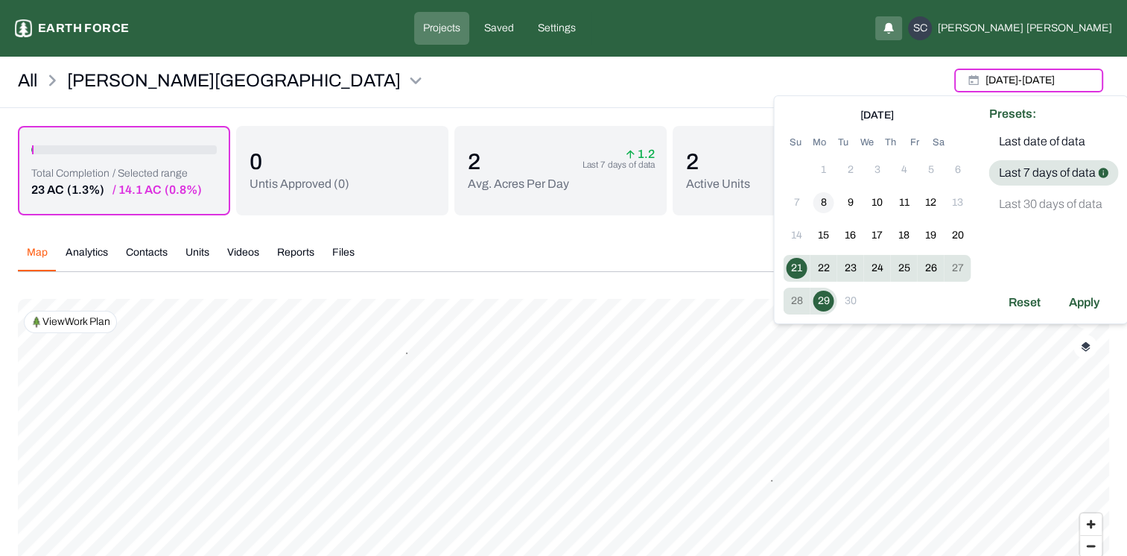
click at [825, 202] on button "8" at bounding box center [822, 202] width 21 height 21
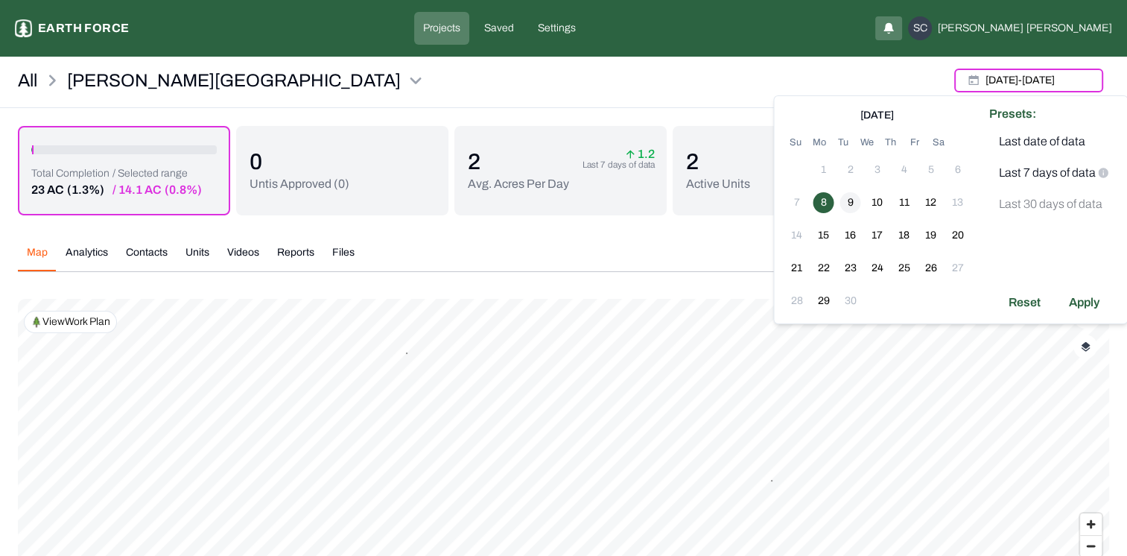
click at [848, 200] on button "9" at bounding box center [849, 202] width 21 height 21
click at [824, 202] on button "8" at bounding box center [822, 202] width 21 height 21
click at [914, 69] on div "All Lewis Ranch 21 Sep 25 - 29 Sep 25" at bounding box center [563, 85] width 1127 height 45
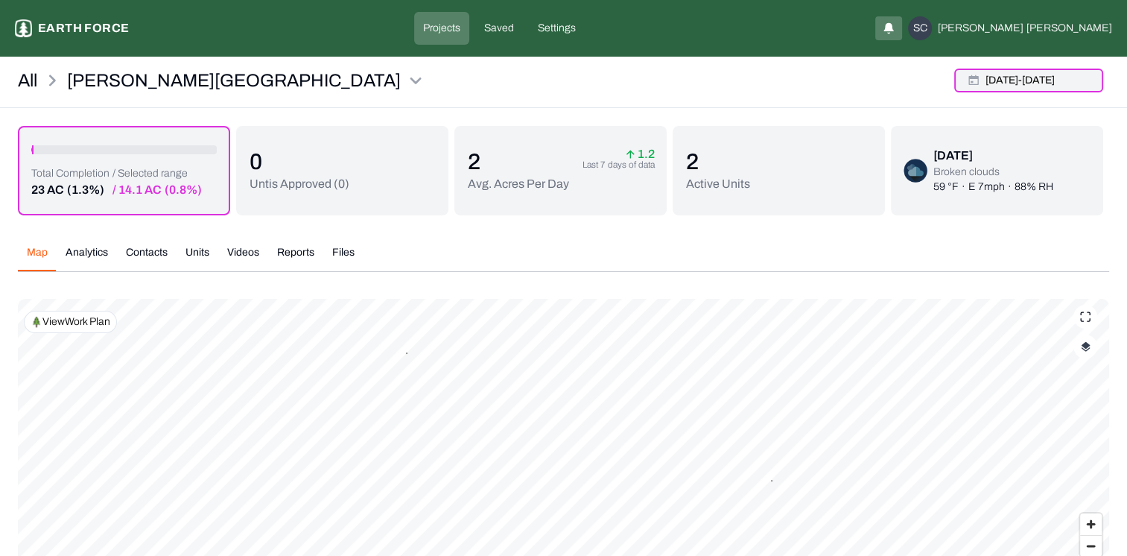
click at [1057, 79] on button "21 Sep 25 - 29 Sep 25" at bounding box center [1028, 81] width 149 height 24
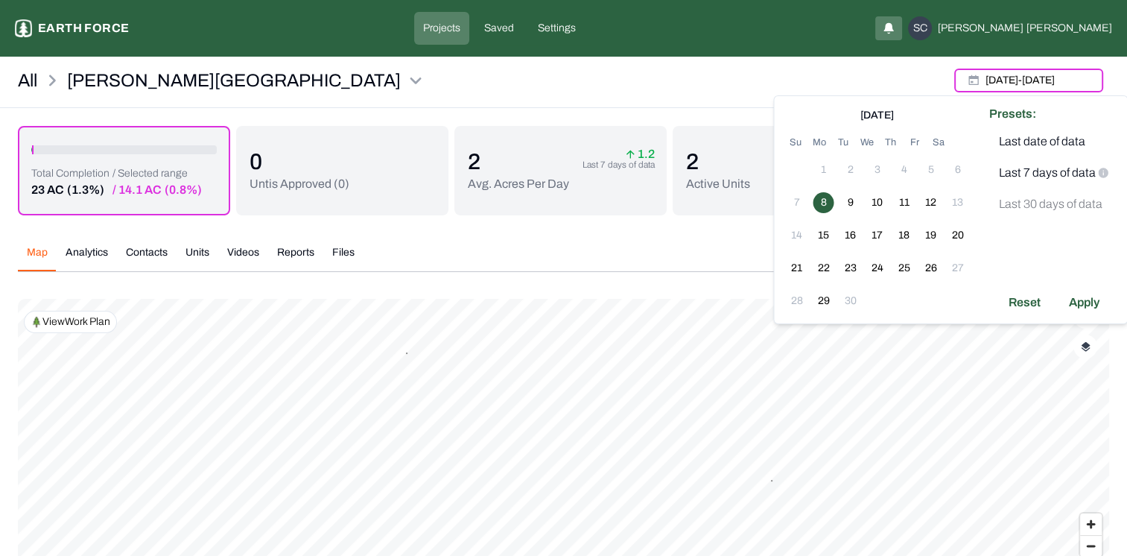
click at [1092, 347] on button "button" at bounding box center [1085, 346] width 24 height 24
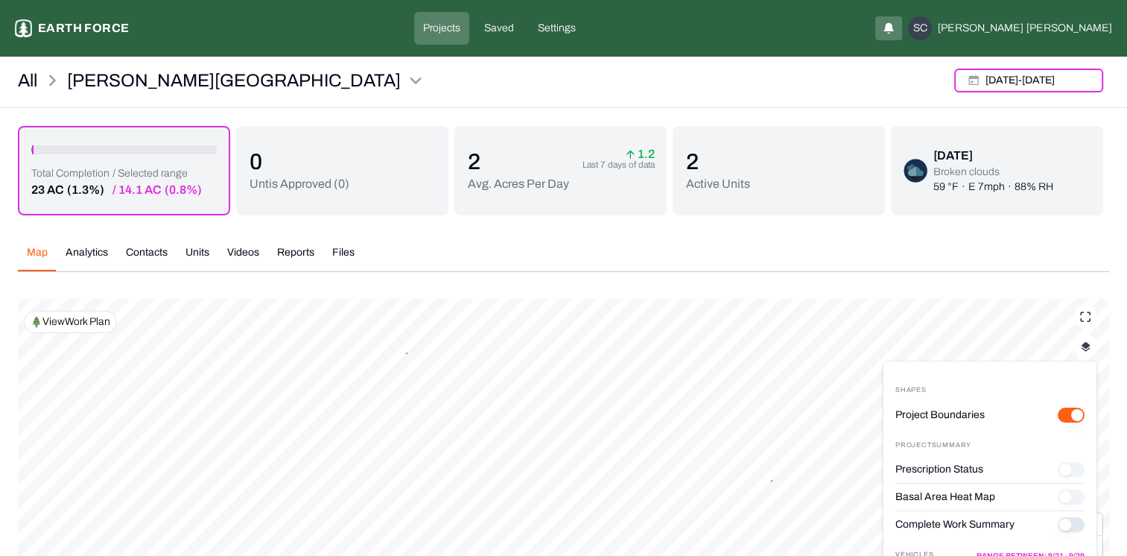
click at [109, 241] on div "Map Analytics Contacts Units Videos Reports Files 21 Sep 25 - 29 Sep 25 Polygon…" at bounding box center [563, 435] width 1091 height 405
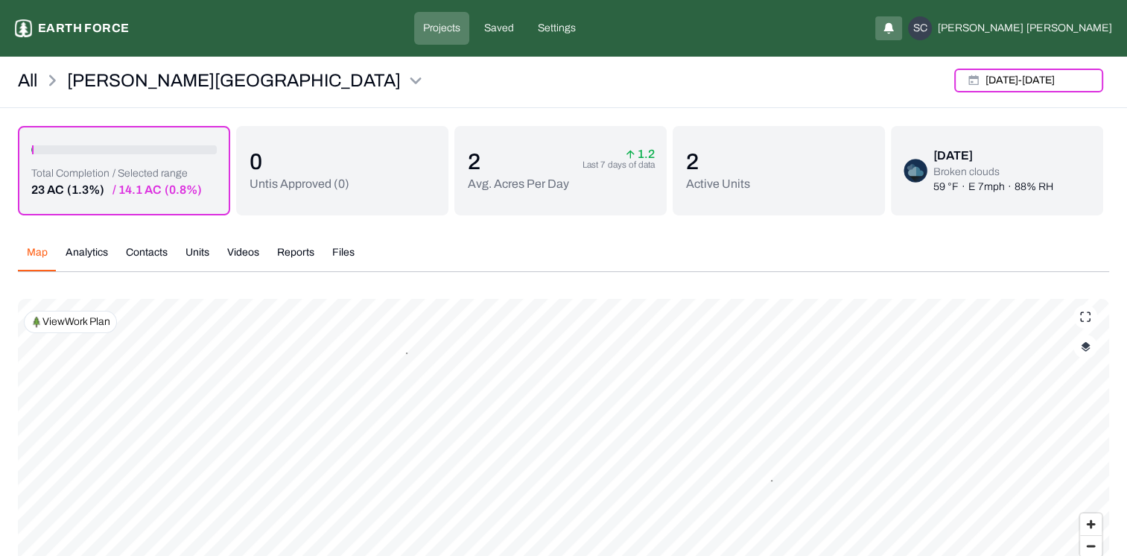
click at [92, 251] on button "Analytics" at bounding box center [87, 258] width 60 height 26
click at [42, 246] on button "Map" at bounding box center [37, 258] width 39 height 26
click at [1086, 346] on img "button" at bounding box center [1085, 346] width 10 height 10
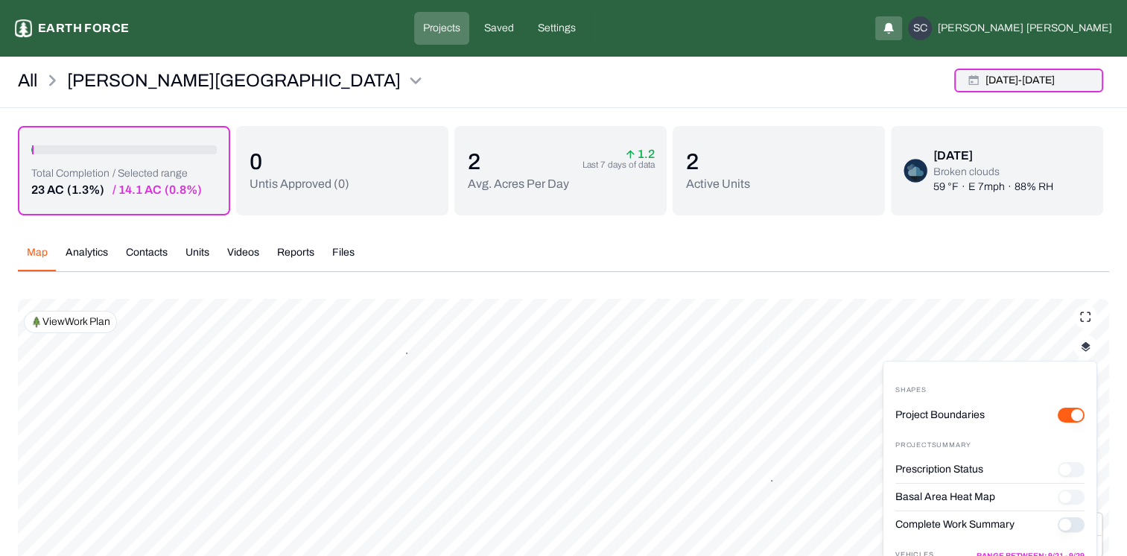
click at [1033, 83] on button "21 Sep 25 - 29 Sep 25" at bounding box center [1028, 81] width 149 height 24
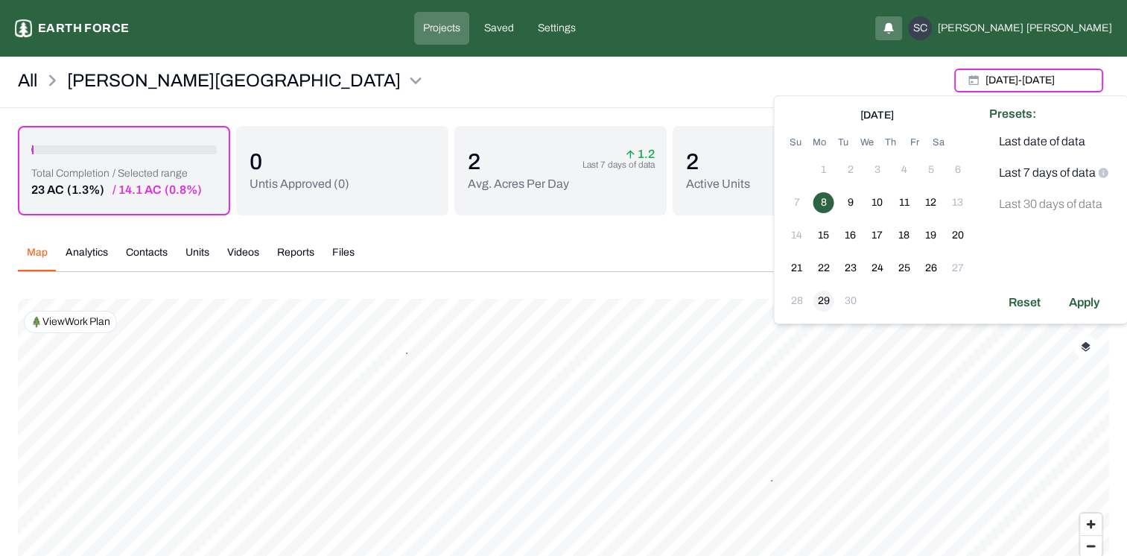
click at [819, 302] on button "29" at bounding box center [822, 300] width 21 height 21
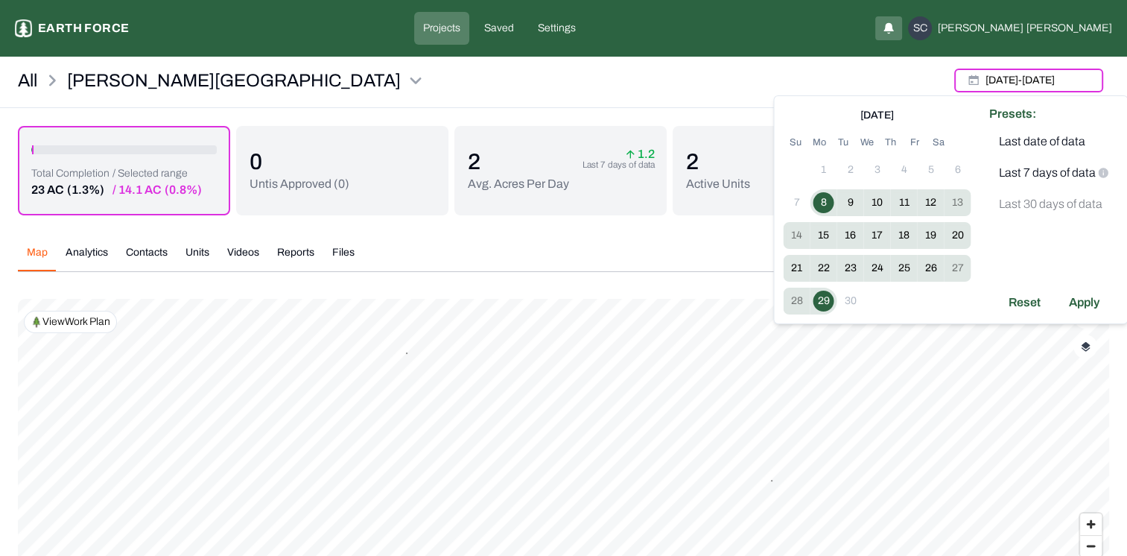
click at [1084, 350] on img "button" at bounding box center [1085, 346] width 10 height 10
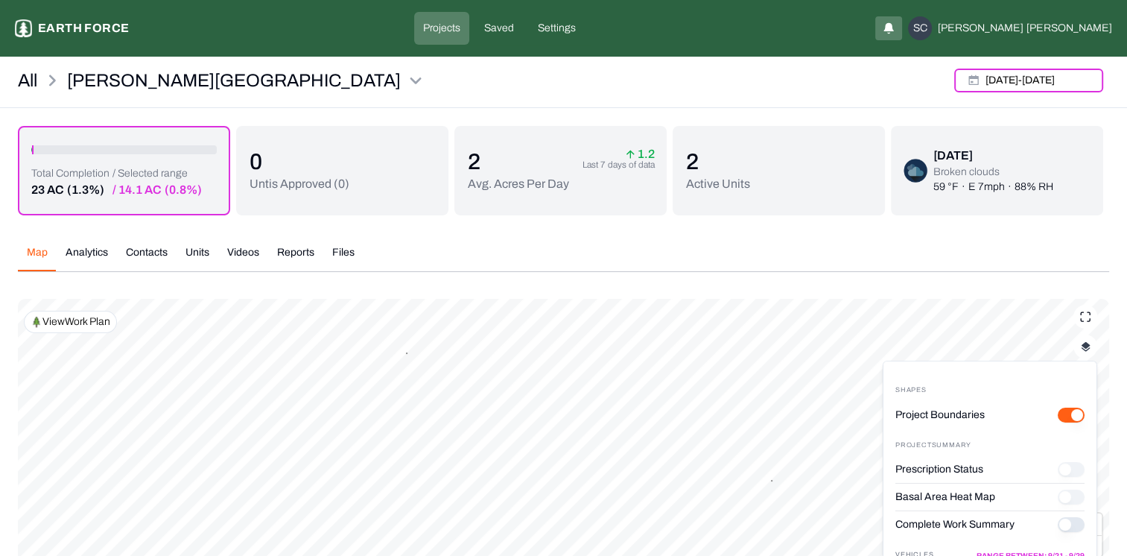
click at [1060, 529] on button "Complete Work Summary" at bounding box center [1070, 524] width 27 height 15
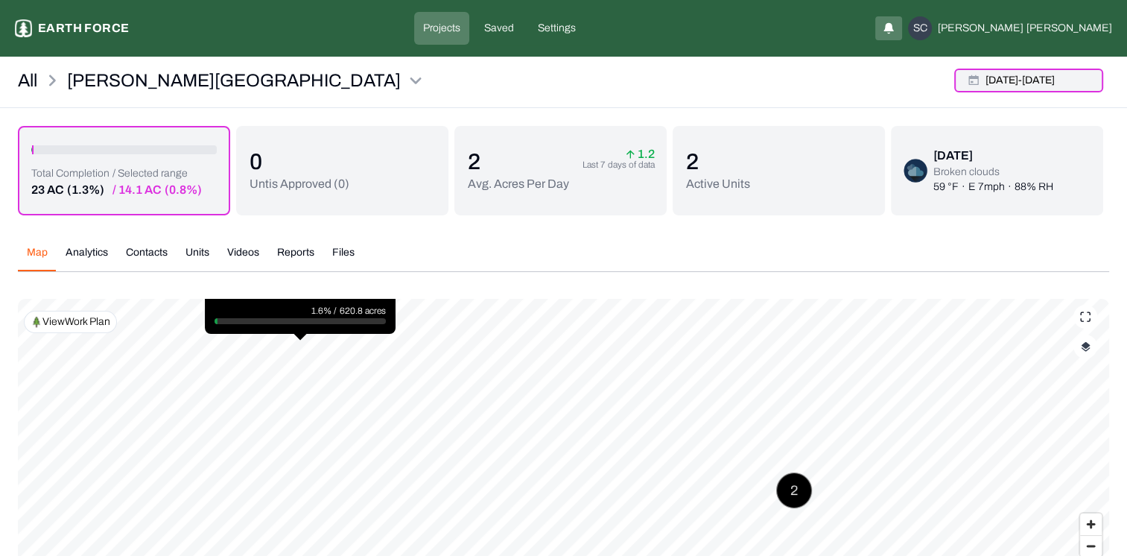
click at [1004, 76] on button "21 Sep 25 - 29 Sep 25" at bounding box center [1028, 81] width 149 height 24
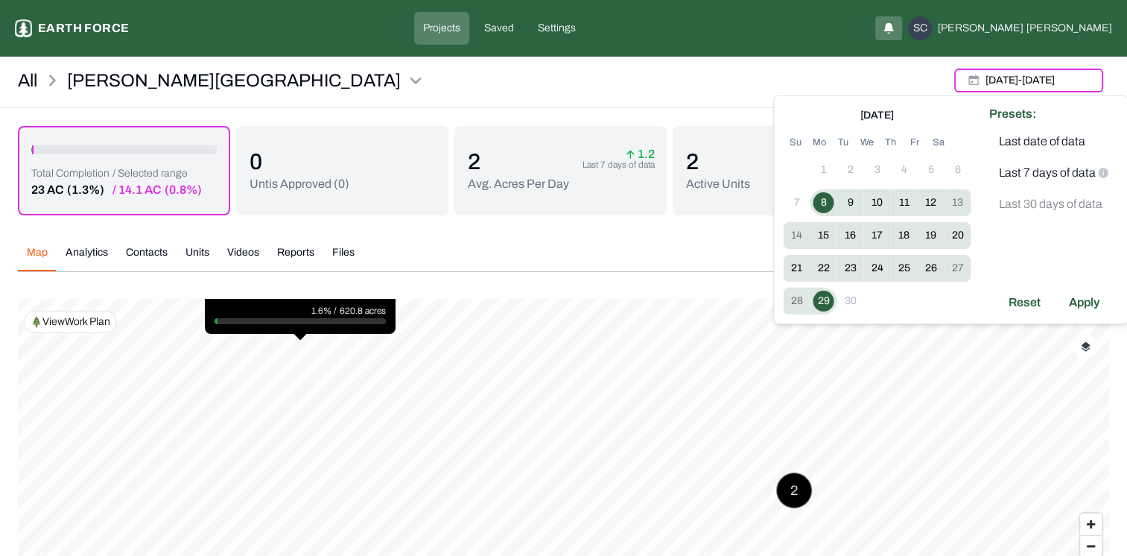
click at [849, 306] on td "30" at bounding box center [849, 300] width 27 height 27
click at [822, 207] on button "8" at bounding box center [822, 202] width 21 height 21
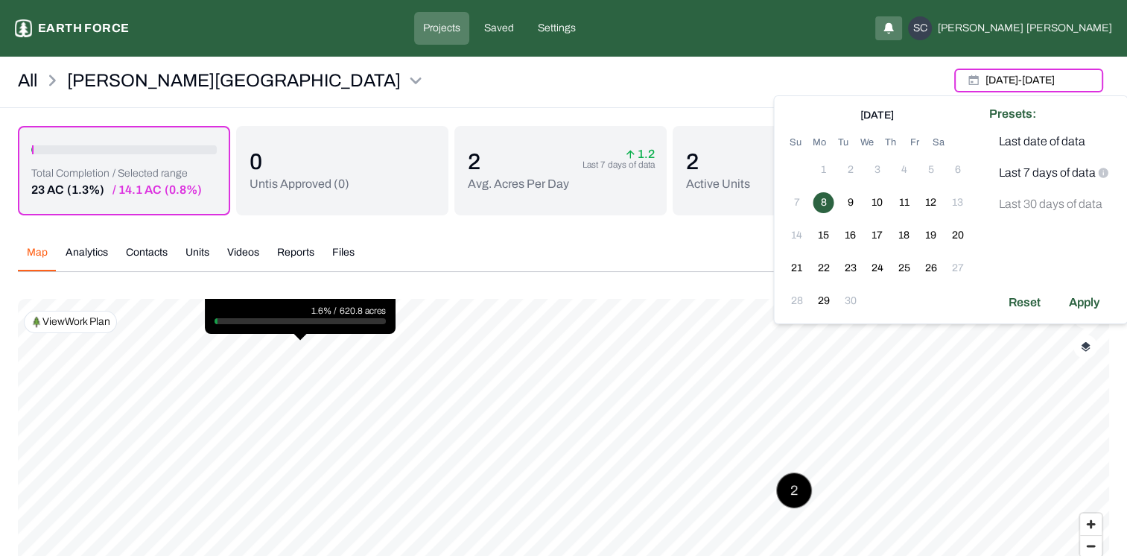
click at [851, 304] on td "30" at bounding box center [849, 300] width 27 height 27
click at [845, 306] on td "30" at bounding box center [849, 300] width 27 height 27
drag, startPoint x: 845, startPoint y: 306, endPoint x: 821, endPoint y: 302, distance: 24.9
click at [821, 302] on button "29" at bounding box center [822, 300] width 21 height 21
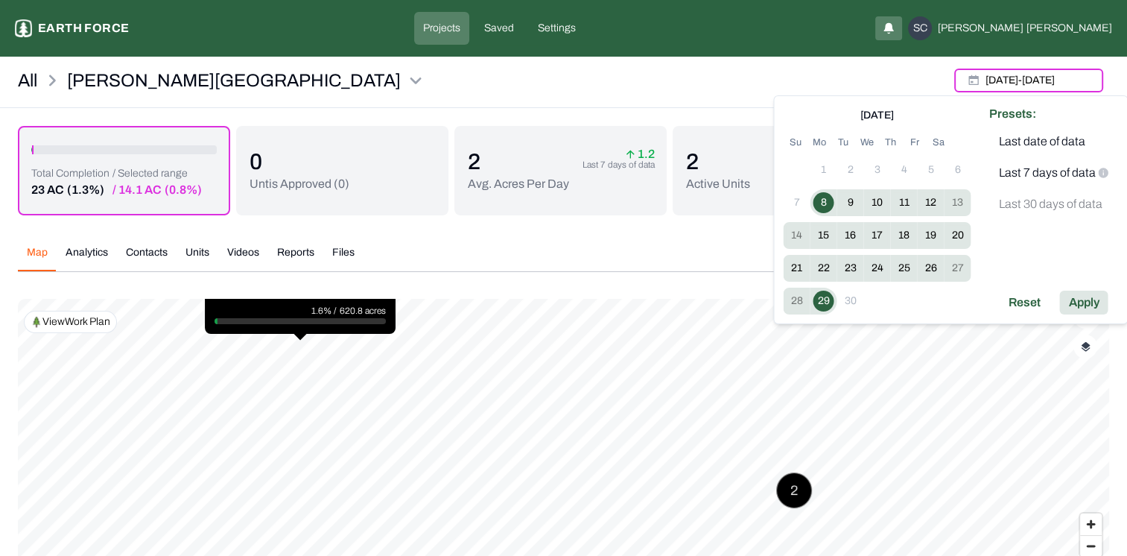
click at [1075, 307] on div "Apply" at bounding box center [1083, 302] width 48 height 24
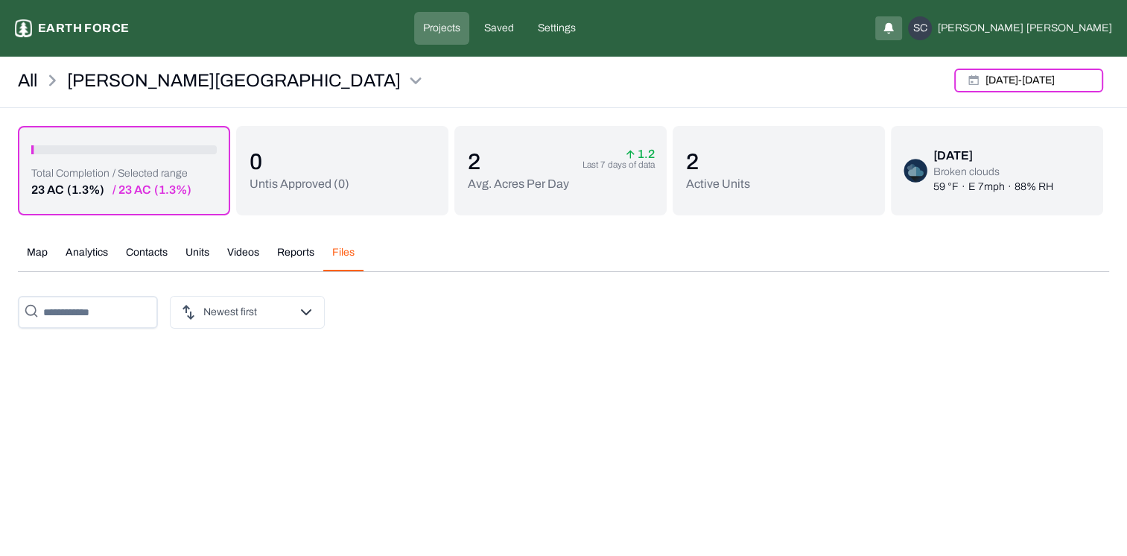
click at [344, 255] on button "Files" at bounding box center [343, 258] width 40 height 26
click at [1014, 80] on button "8 Sep 25 - 29 Sep 25" at bounding box center [1028, 81] width 149 height 24
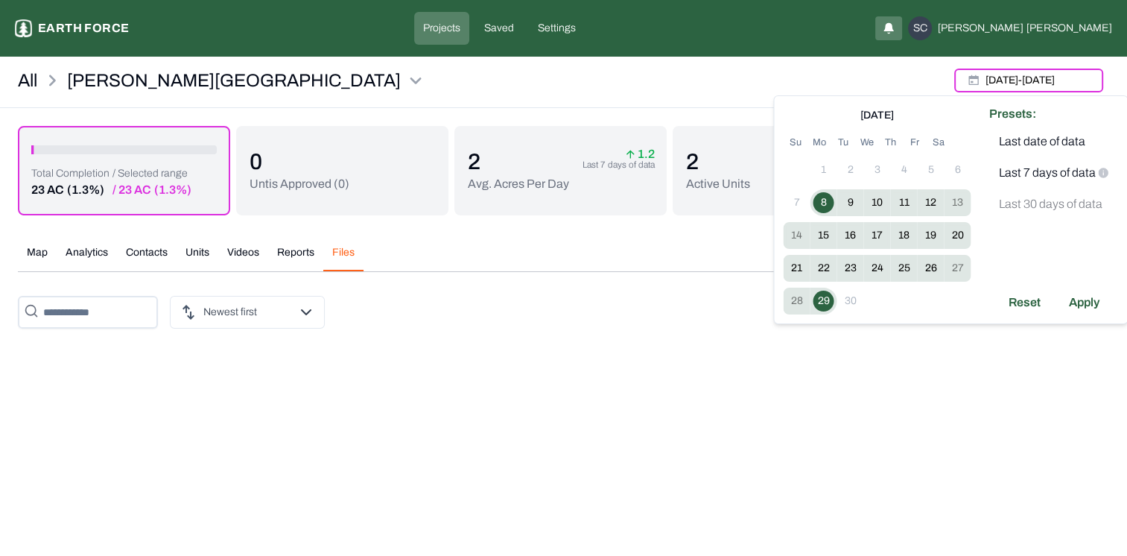
click at [816, 198] on button "8" at bounding box center [822, 202] width 21 height 21
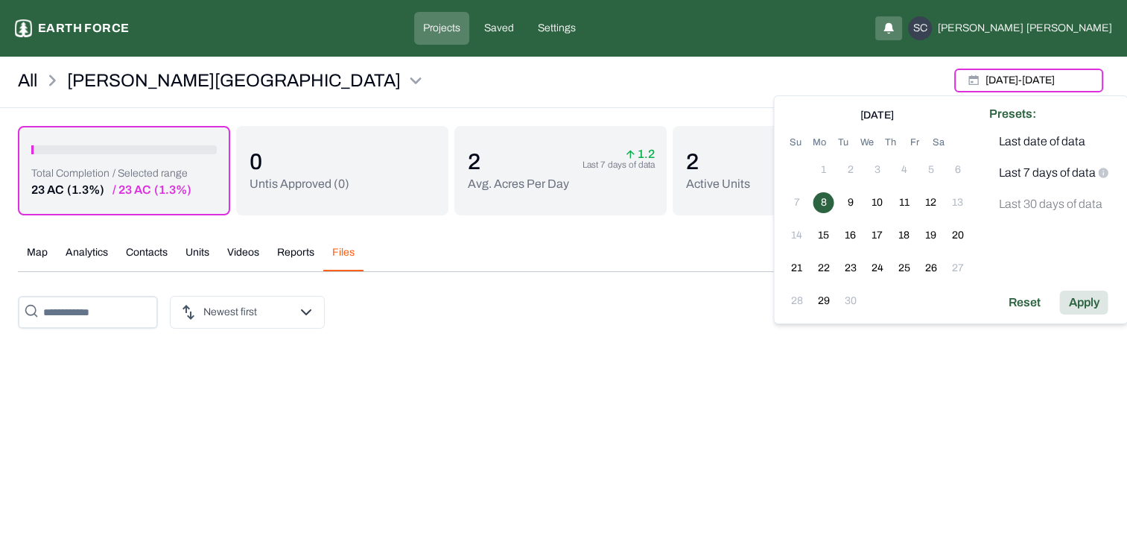
click at [1083, 302] on div "Apply" at bounding box center [1083, 302] width 48 height 24
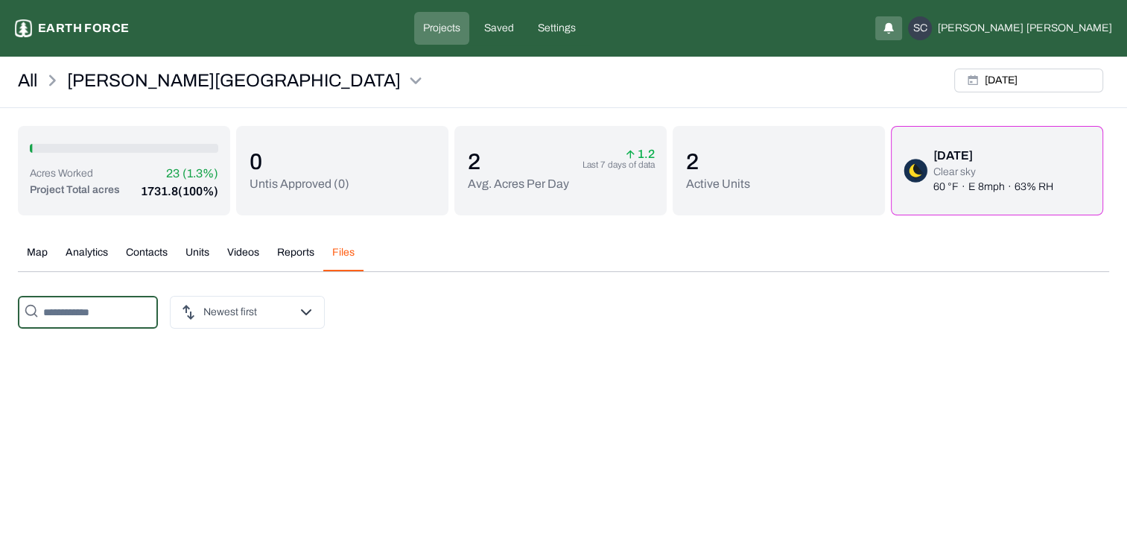
click at [134, 320] on input "text" at bounding box center [88, 312] width 140 height 33
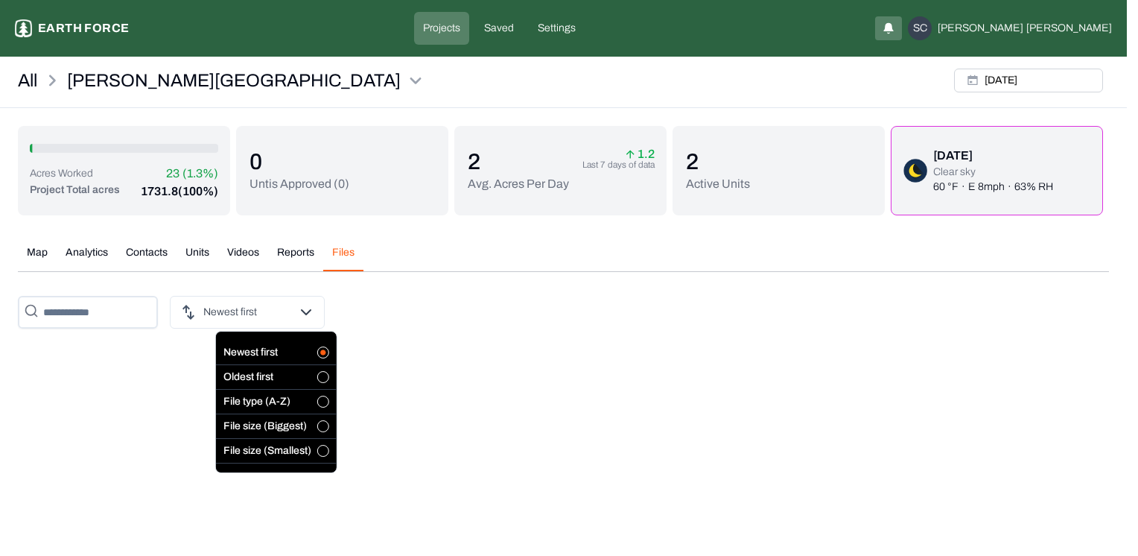
click at [200, 323] on html "Lewis Ranch Earth force Projects Saved Settings SC Sabrina Clark All Lewis Ranc…" at bounding box center [569, 179] width 1138 height 358
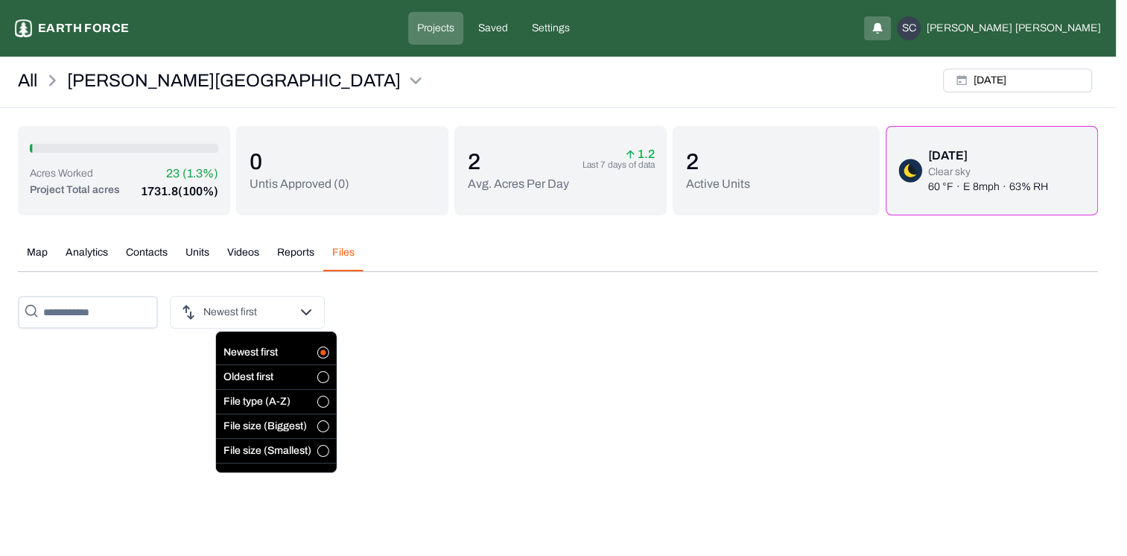
click at [461, 356] on html "Lewis Ranch Earth force Projects Saved Settings SC Sabrina Clark All Lewis Ranc…" at bounding box center [563, 179] width 1127 height 358
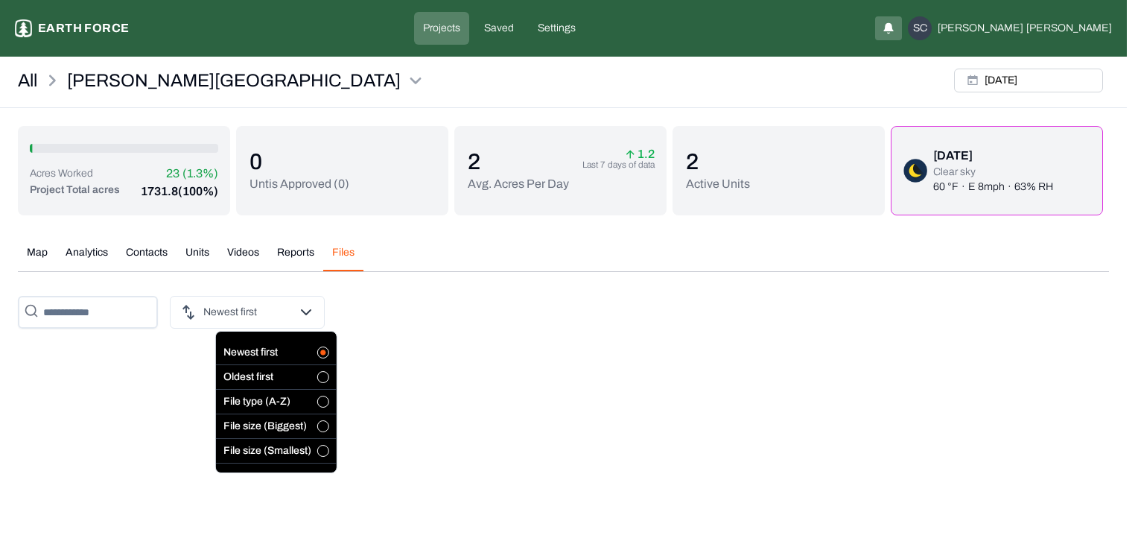
click at [273, 325] on html "Lewis Ranch Earth force Projects Saved Settings SC Sabrina Clark All Lewis Ranc…" at bounding box center [569, 179] width 1138 height 358
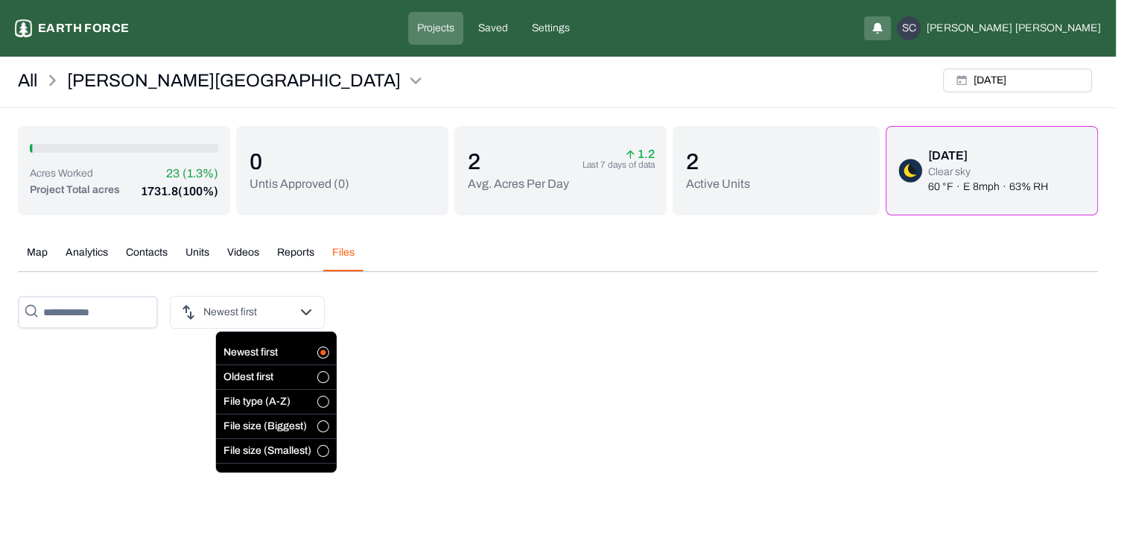
click at [488, 358] on html "Lewis Ranch Earth force Projects Saved Settings SC Sabrina Clark All Lewis Ranc…" at bounding box center [563, 179] width 1127 height 358
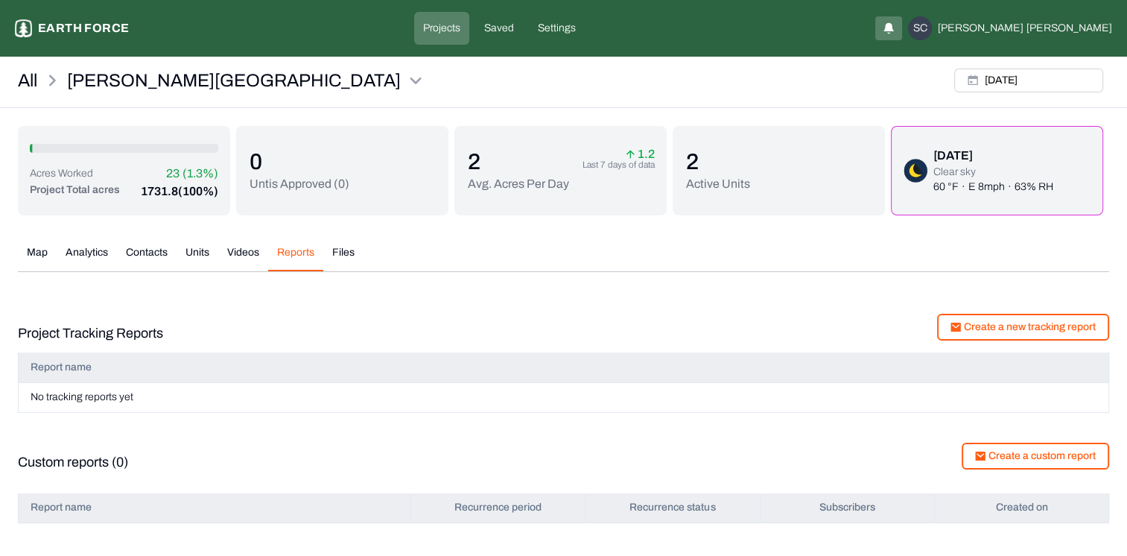
click at [293, 249] on button "Reports" at bounding box center [295, 258] width 55 height 26
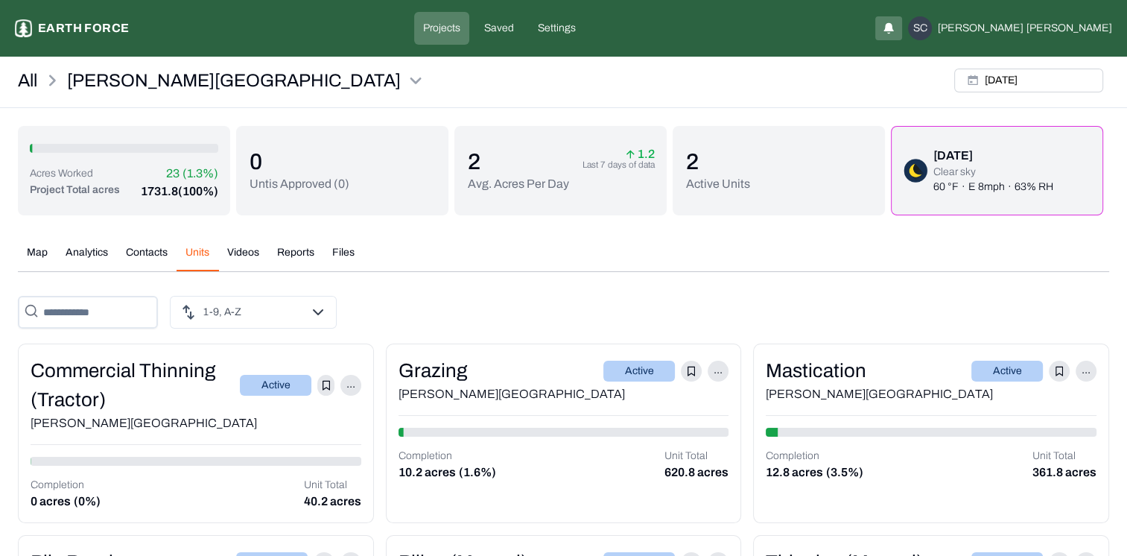
click at [200, 255] on button "Units" at bounding box center [197, 258] width 42 height 26
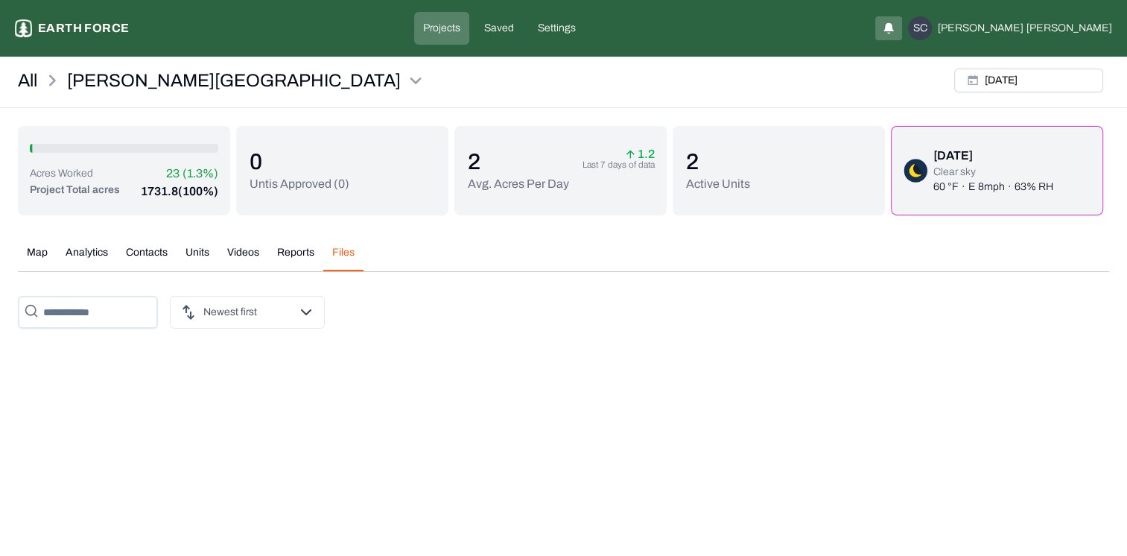
click at [340, 255] on button "Files" at bounding box center [343, 258] width 40 height 26
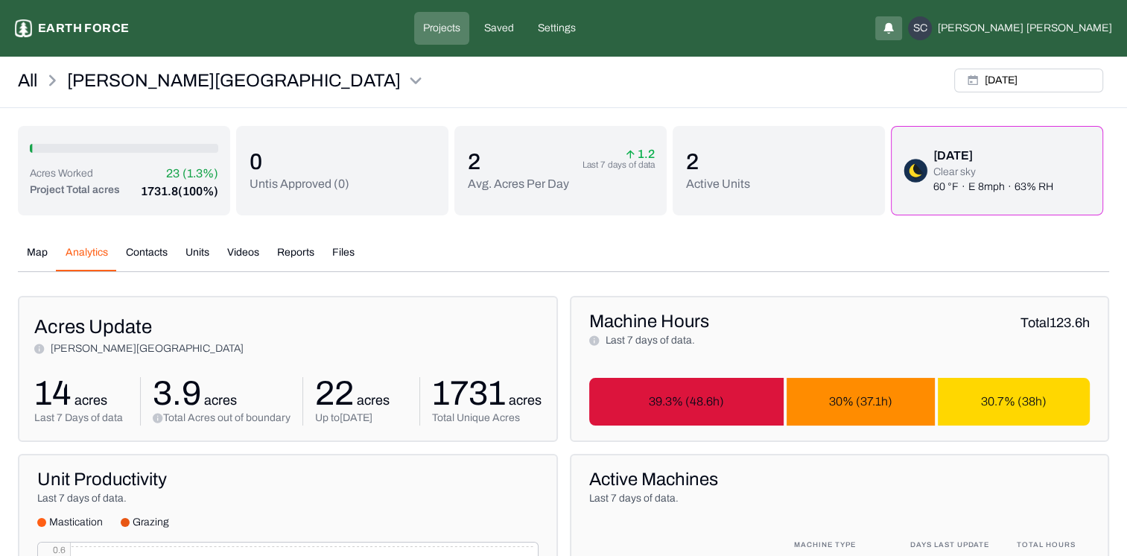
click at [88, 251] on button "Analytics" at bounding box center [87, 258] width 60 height 26
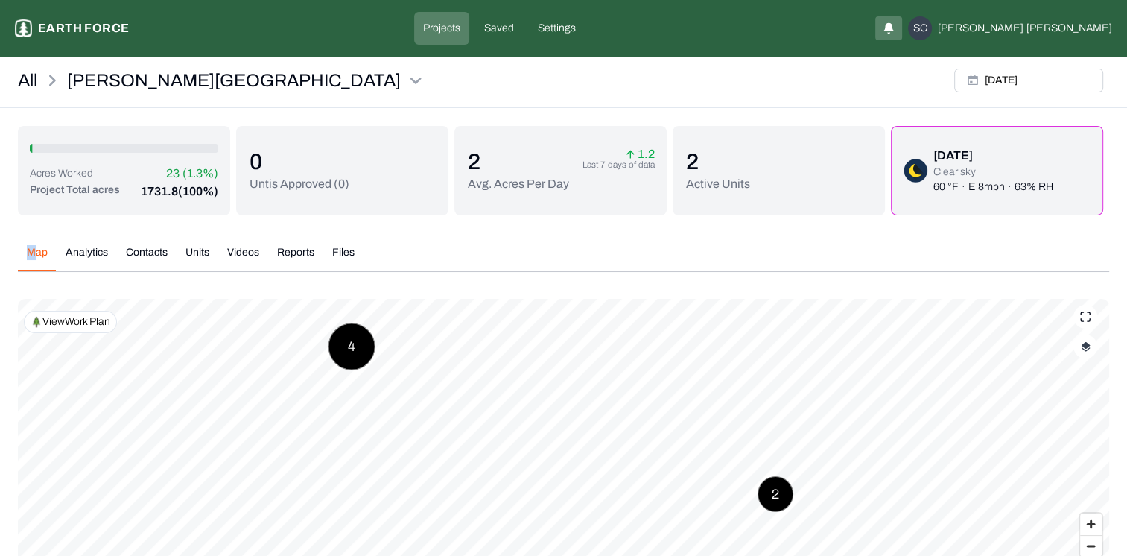
click at [35, 249] on button "Map" at bounding box center [37, 258] width 39 height 26
click at [1083, 353] on button "button" at bounding box center [1085, 346] width 24 height 24
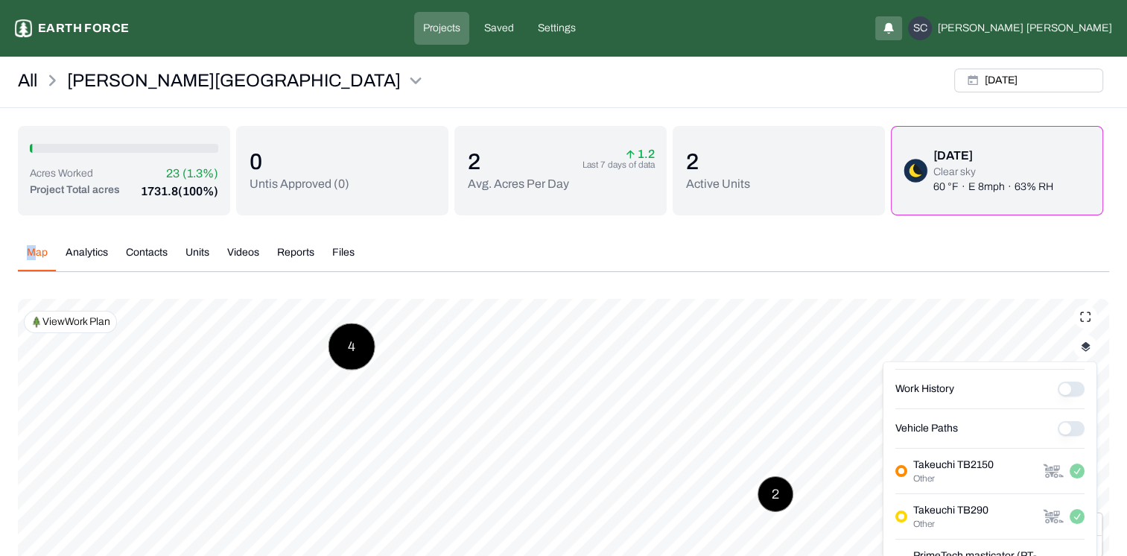
scroll to position [237, 0]
click at [1066, 427] on Paths "Vehicle Paths" at bounding box center [1070, 428] width 27 height 15
